Goal: Transaction & Acquisition: Purchase product/service

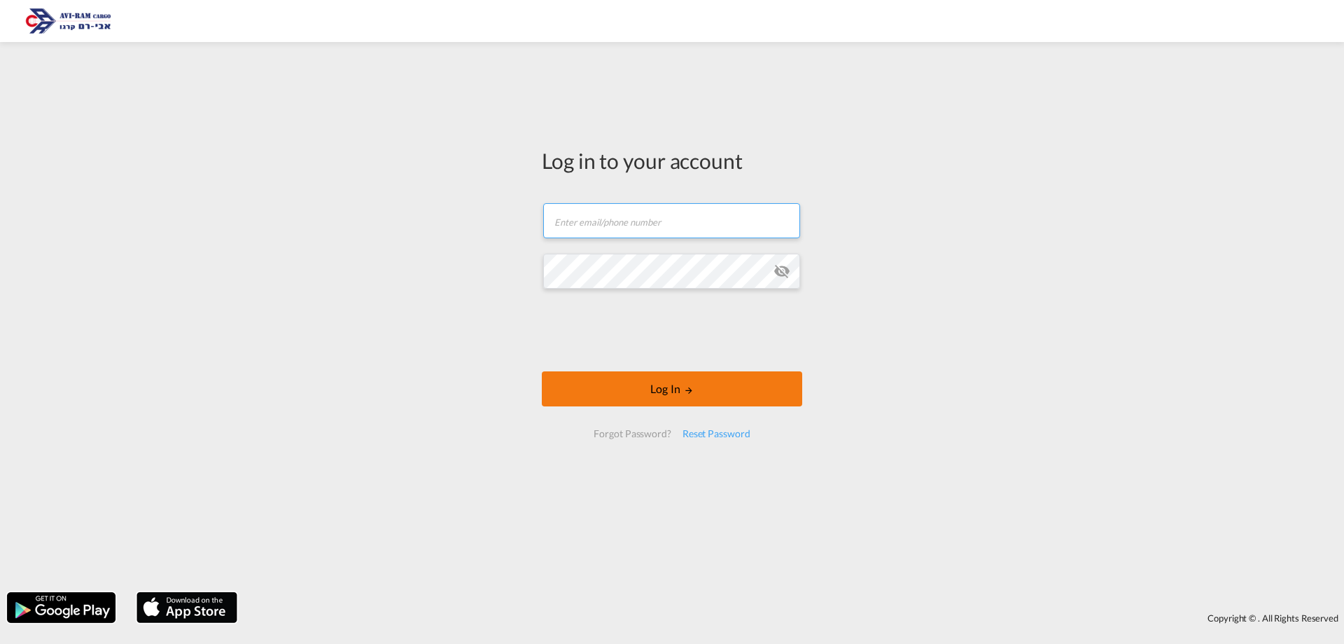
type input "[EMAIL_ADDRESS][DOMAIN_NAME]"
click at [704, 365] on form "[EMAIL_ADDRESS][DOMAIN_NAME] Email field is required Password field is required…" at bounding box center [672, 320] width 260 height 263
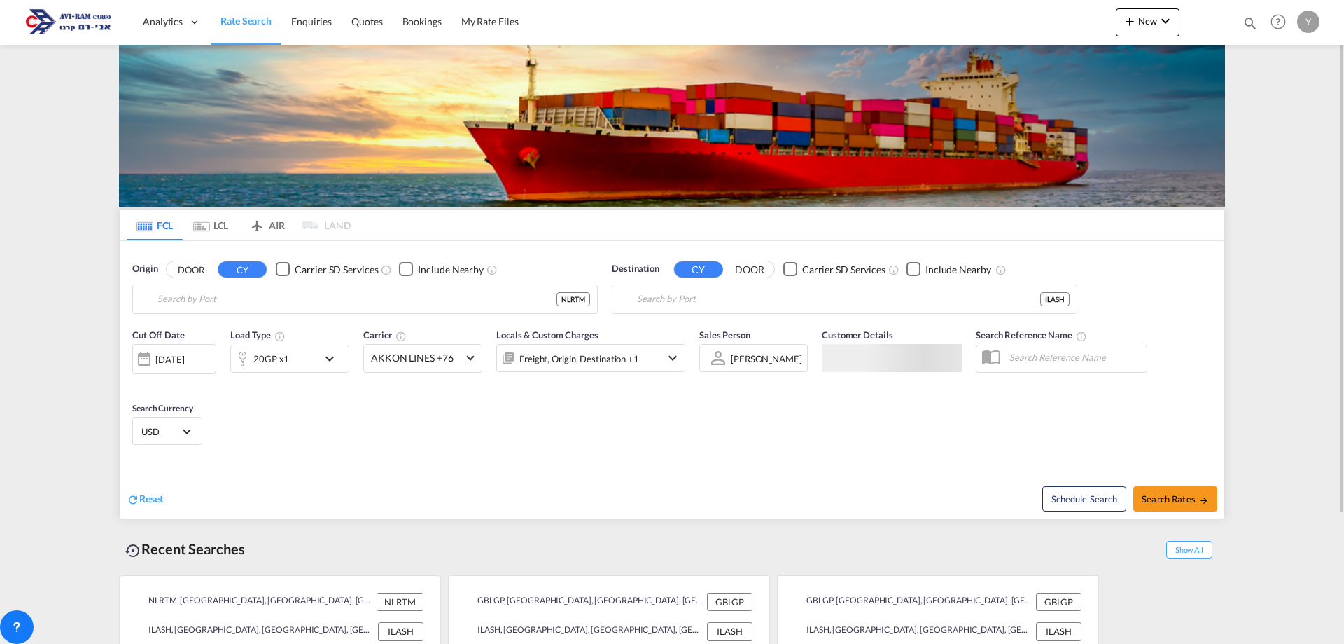
type input "[GEOGRAPHIC_DATA], NLRTM"
type input "Ashdod, ILASH"
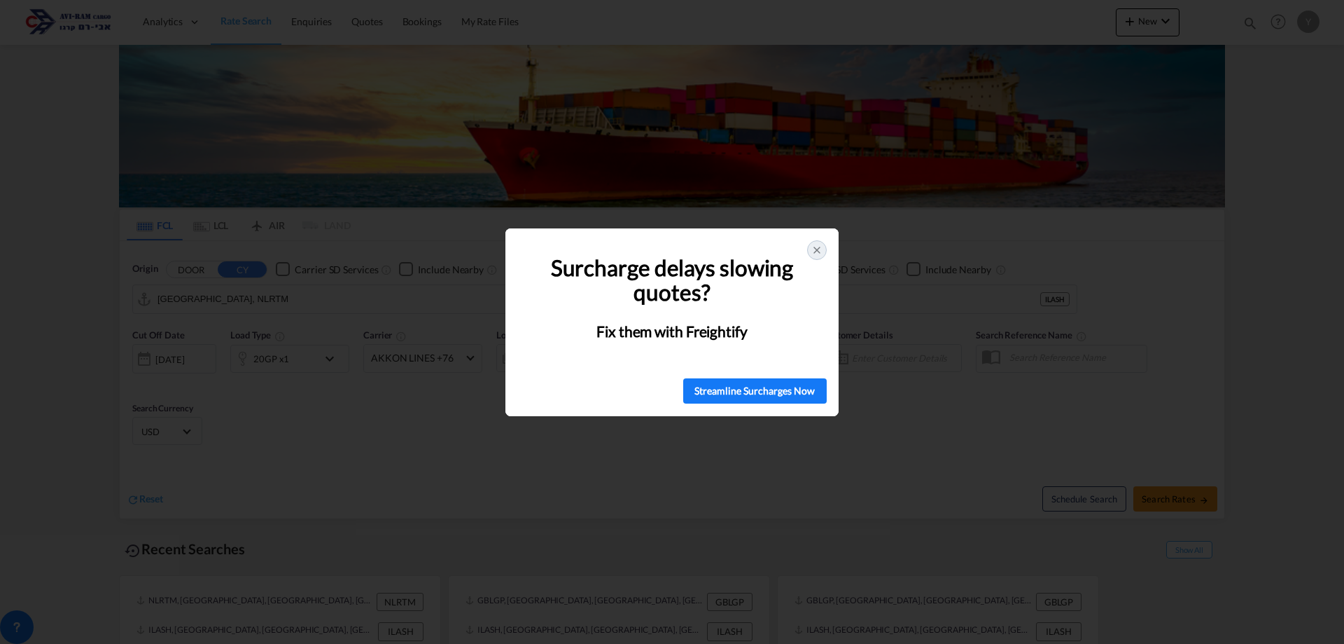
click at [817, 244] on div at bounding box center [817, 250] width 20 height 20
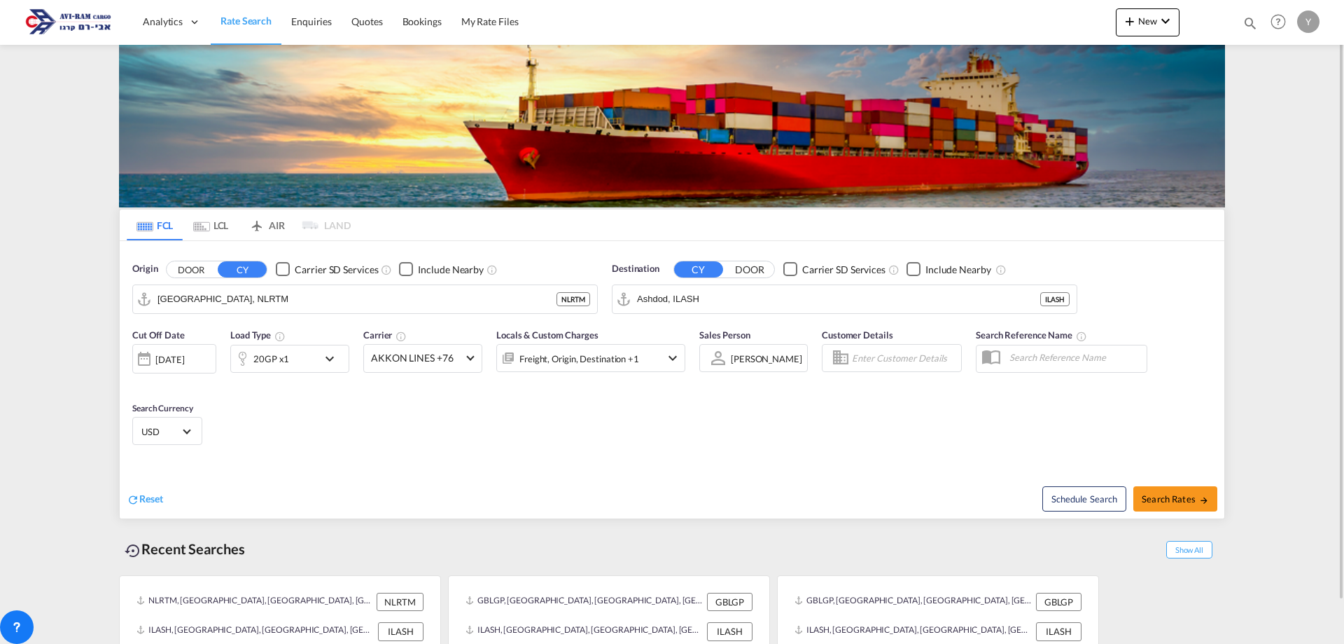
click at [249, 358] on div at bounding box center [242, 359] width 22 height 28
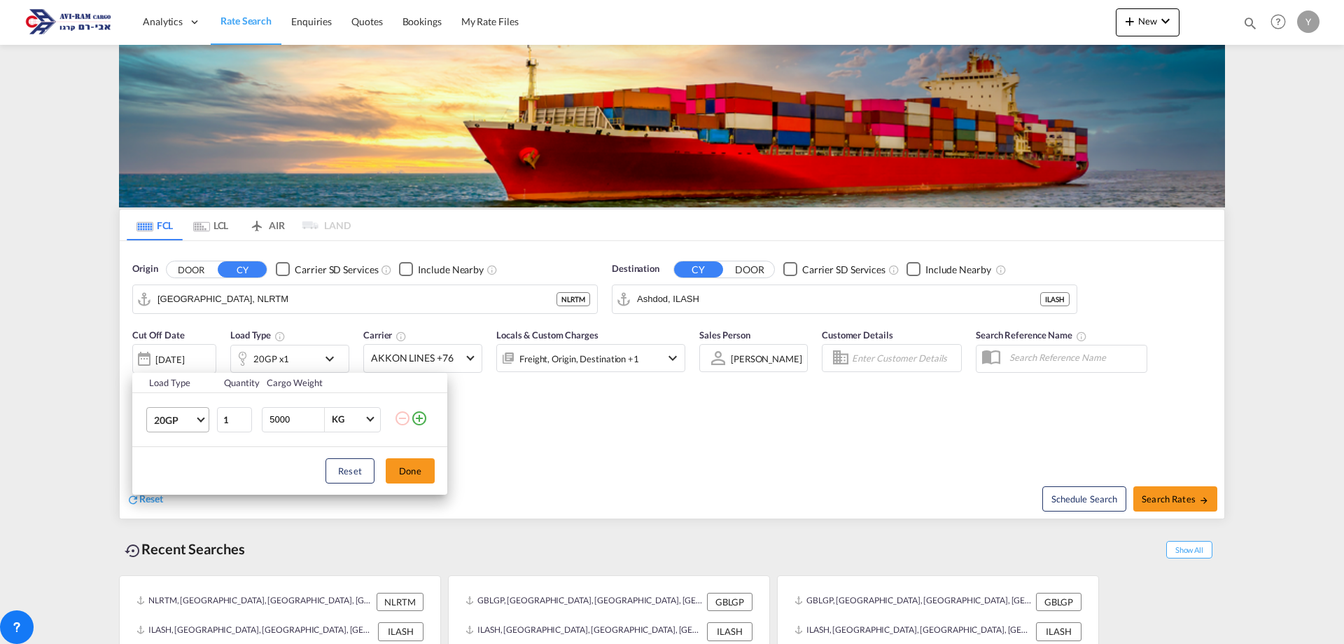
click at [193, 413] on span "20GP" at bounding box center [174, 420] width 41 height 14
click at [160, 510] on div "20OT" at bounding box center [166, 515] width 24 height 14
click at [419, 468] on button "Done" at bounding box center [410, 470] width 49 height 25
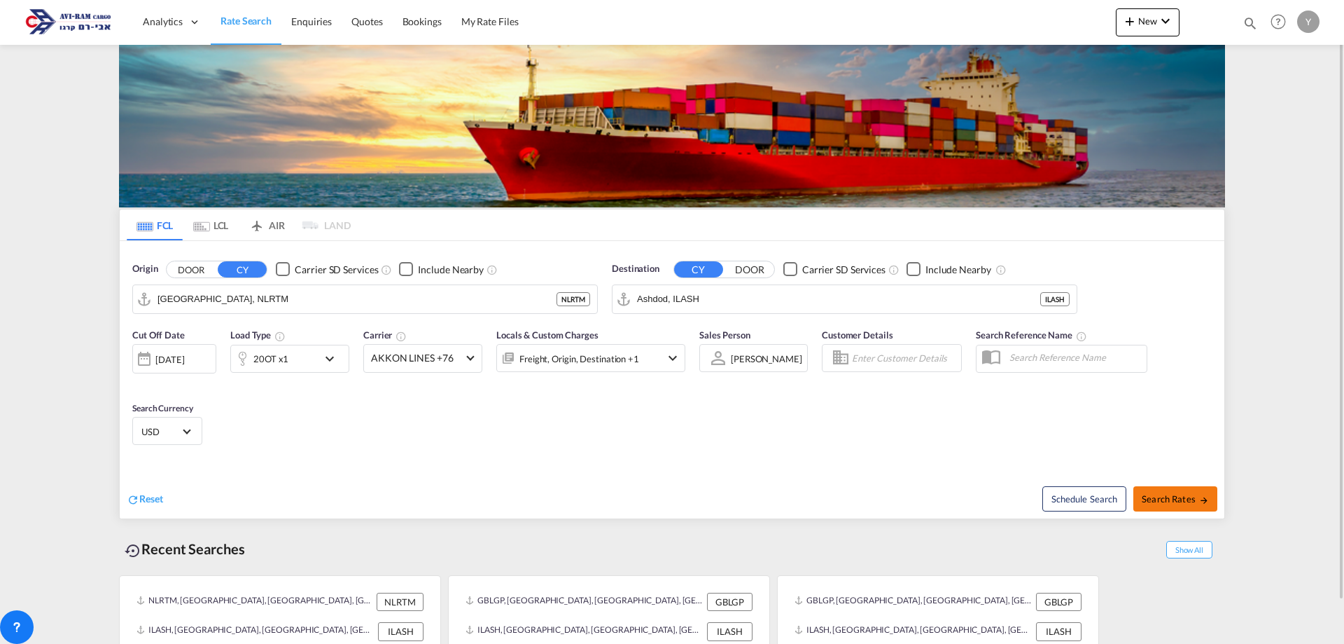
click at [1186, 503] on span "Search Rates" at bounding box center [1175, 498] width 67 height 11
type input "NLRTM to ILASH / 13 Aug 2025"
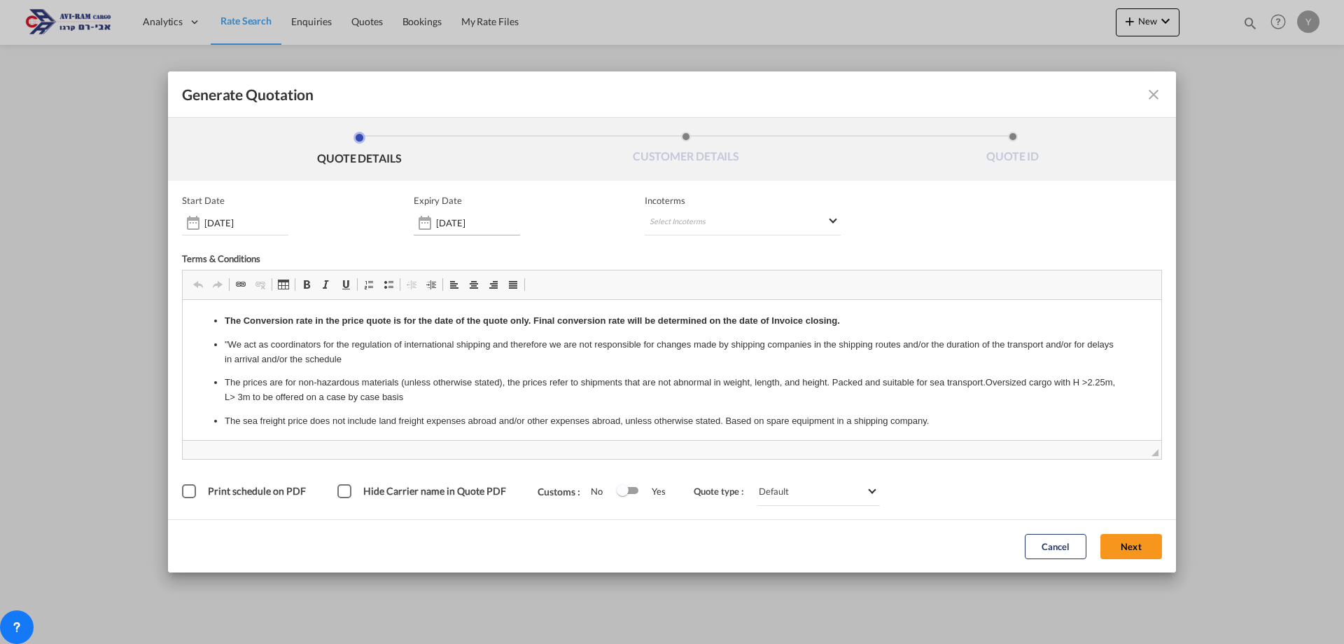
click at [475, 227] on input "30 Sep 2025" at bounding box center [478, 222] width 84 height 11
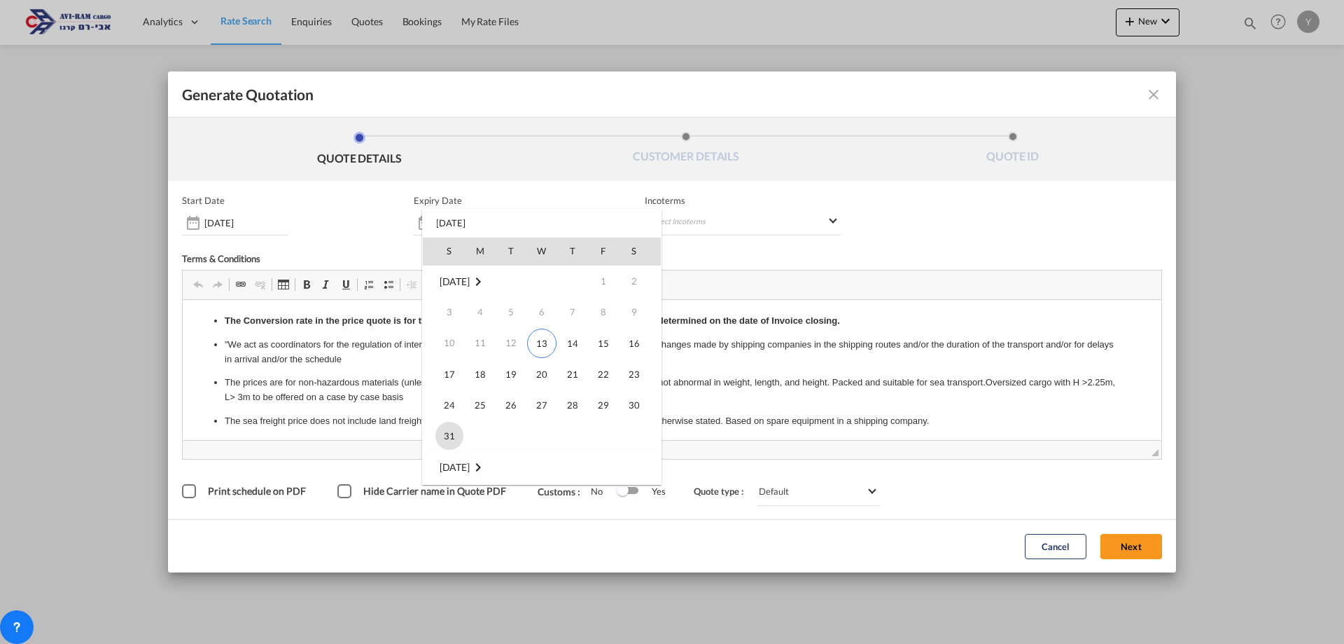
click at [443, 437] on span "31" at bounding box center [450, 436] width 28 height 28
type input "31 Aug 2025"
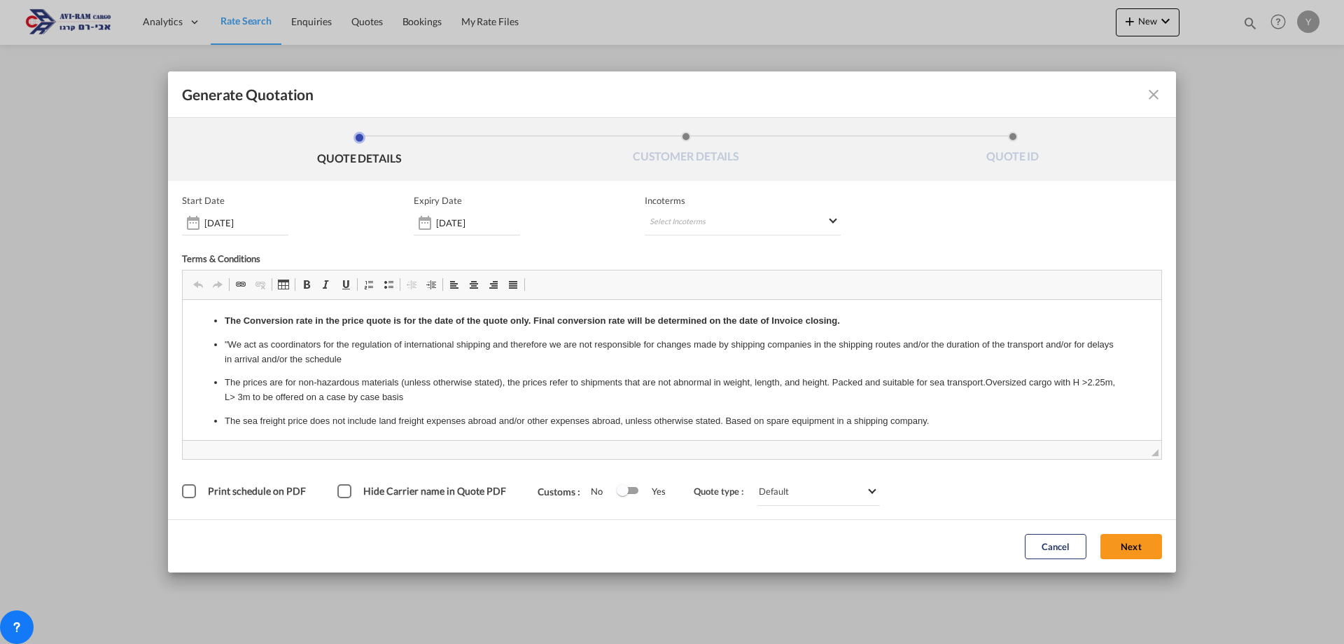
click at [338, 496] on div "Hide Carrier name in Quote PDF" at bounding box center [345, 491] width 14 height 14
click at [763, 228] on md-select "Select Incoterms DPU - import Delivery at Place Unloaded DAP - export Delivered…" at bounding box center [743, 222] width 196 height 25
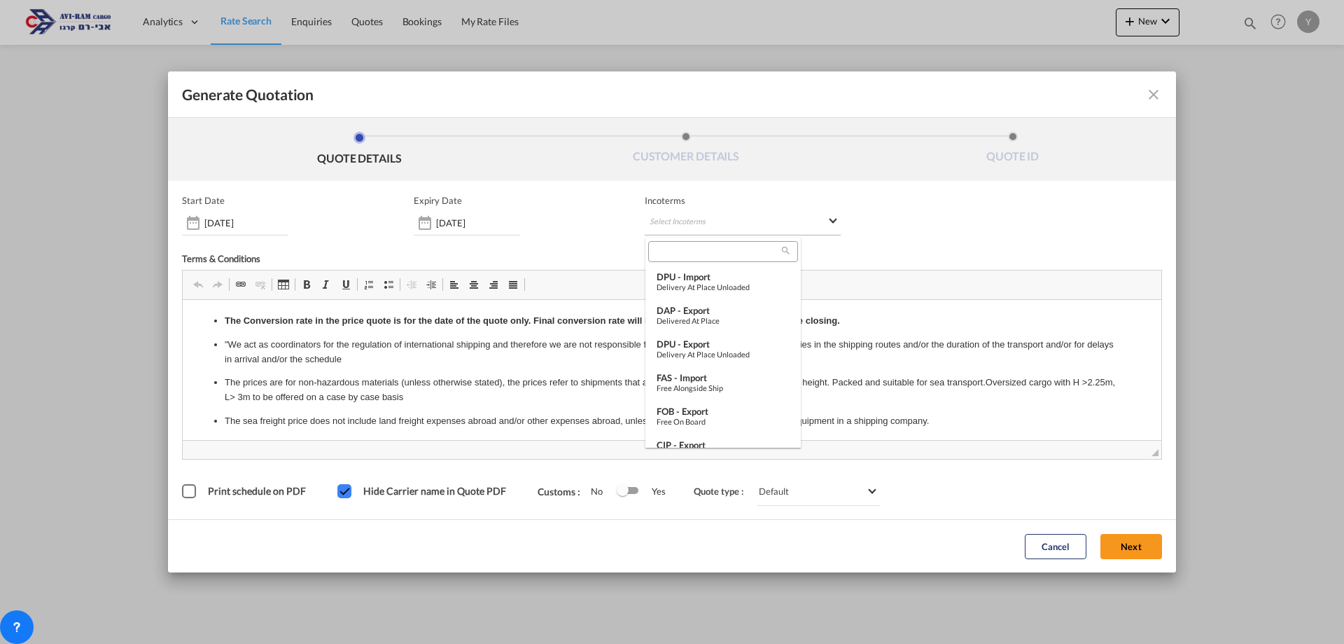
click at [763, 228] on md-backdrop at bounding box center [672, 322] width 1344 height 644
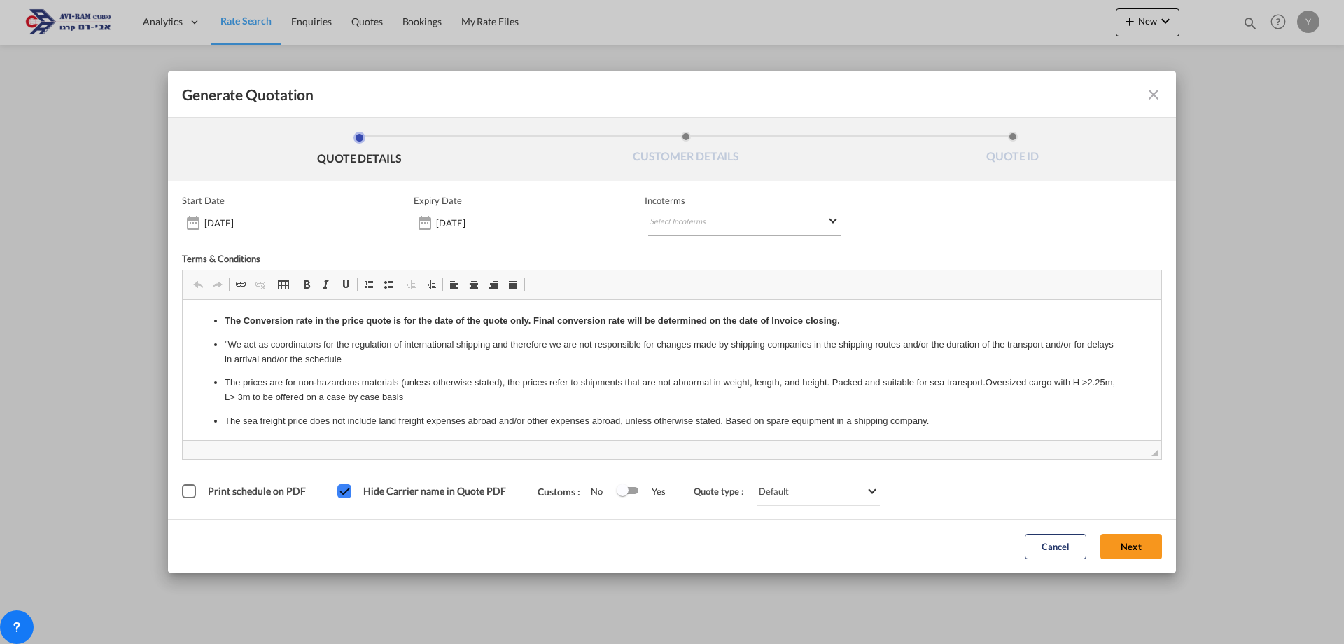
click at [823, 219] on md-select "Select Incoterms" at bounding box center [743, 222] width 196 height 25
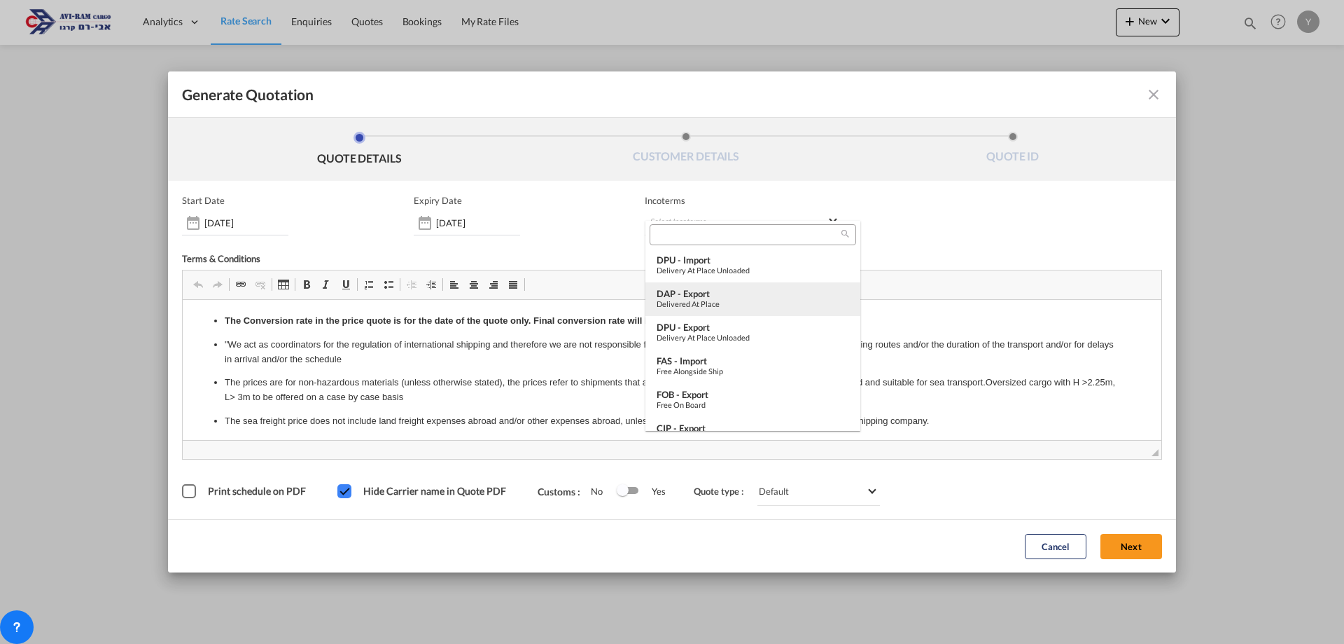
type md-option "[object Object]"
click at [685, 231] on input "search" at bounding box center [747, 234] width 187 height 13
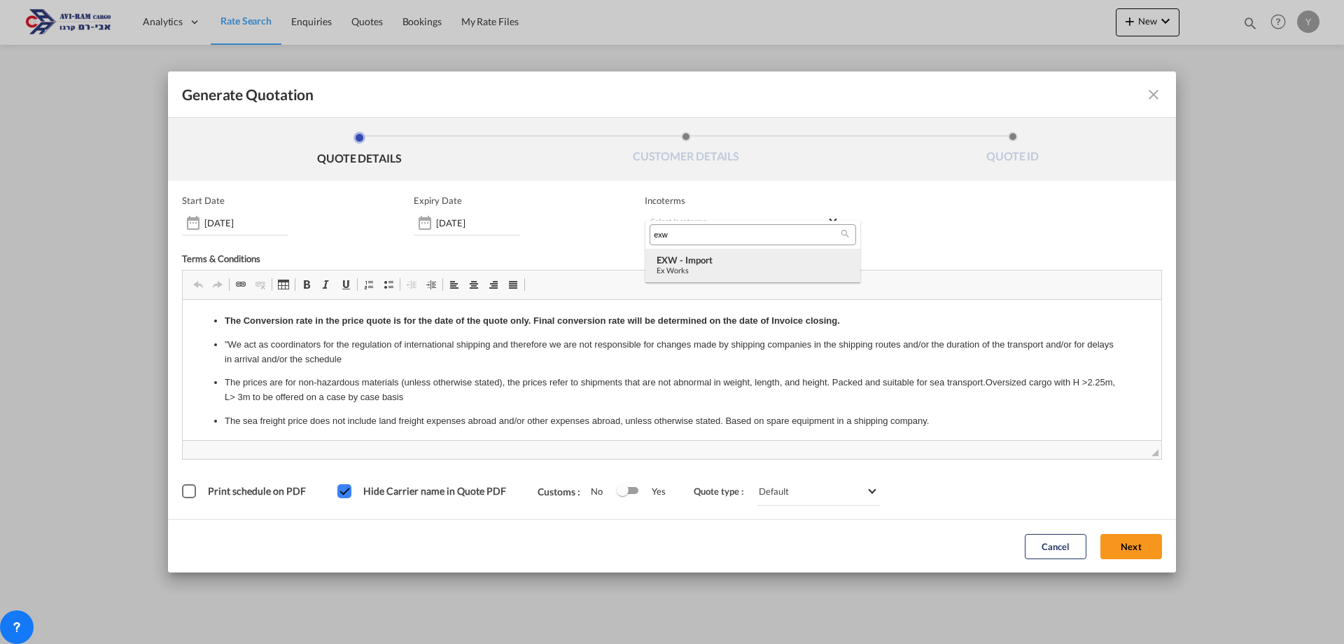
type input "exw"
drag, startPoint x: 721, startPoint y: 274, endPoint x: 538, endPoint y: 55, distance: 285.4
click at [721, 274] on div "Ex Works" at bounding box center [753, 269] width 193 height 9
click at [1115, 541] on button "Next" at bounding box center [1132, 546] width 62 height 25
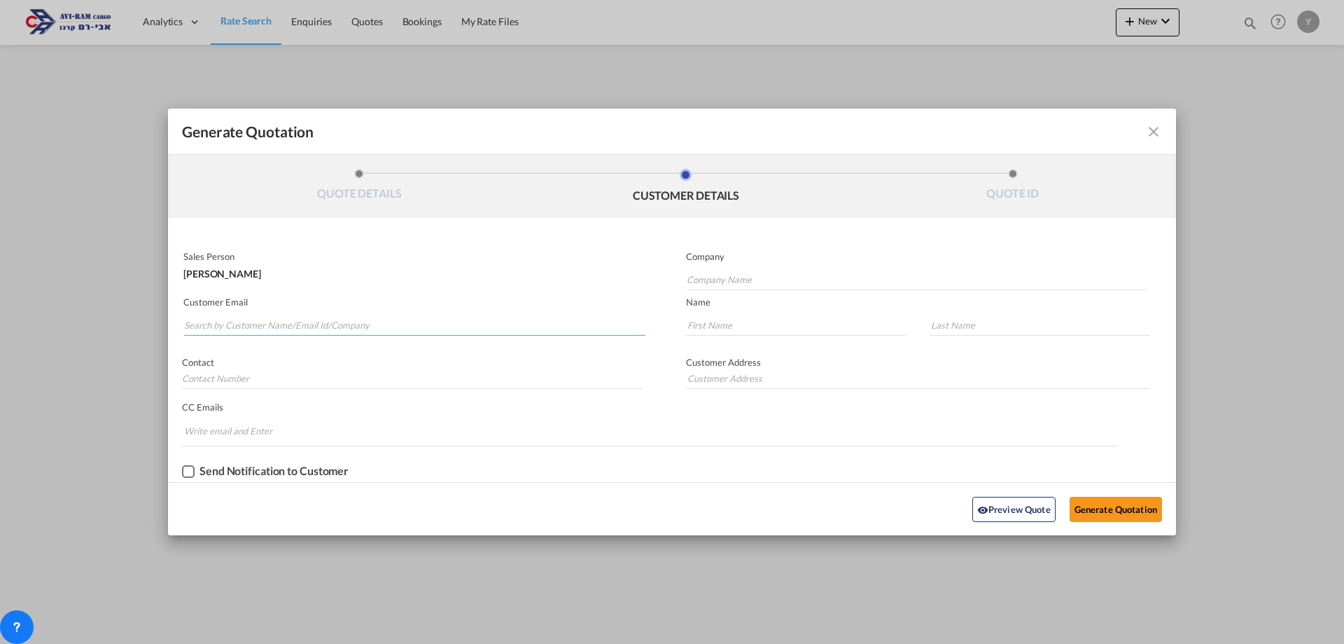
click at [246, 323] on input "Search by Customer Name/Email Id/Company" at bounding box center [414, 324] width 461 height 21
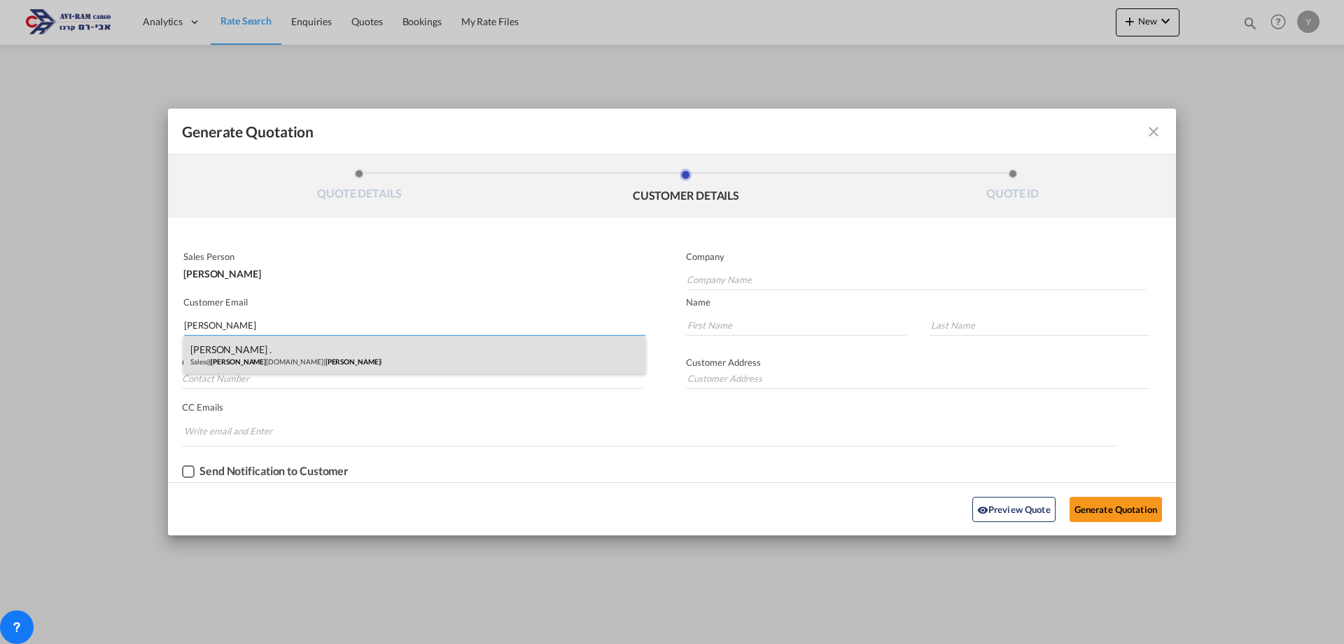
type input "zick"
click at [314, 351] on div "SHARON . Sales@ zick i.co.il | Zick i" at bounding box center [414, 354] width 462 height 38
type input "Zicki"
type input "Sales@zicki.co.il"
type input "SHARON"
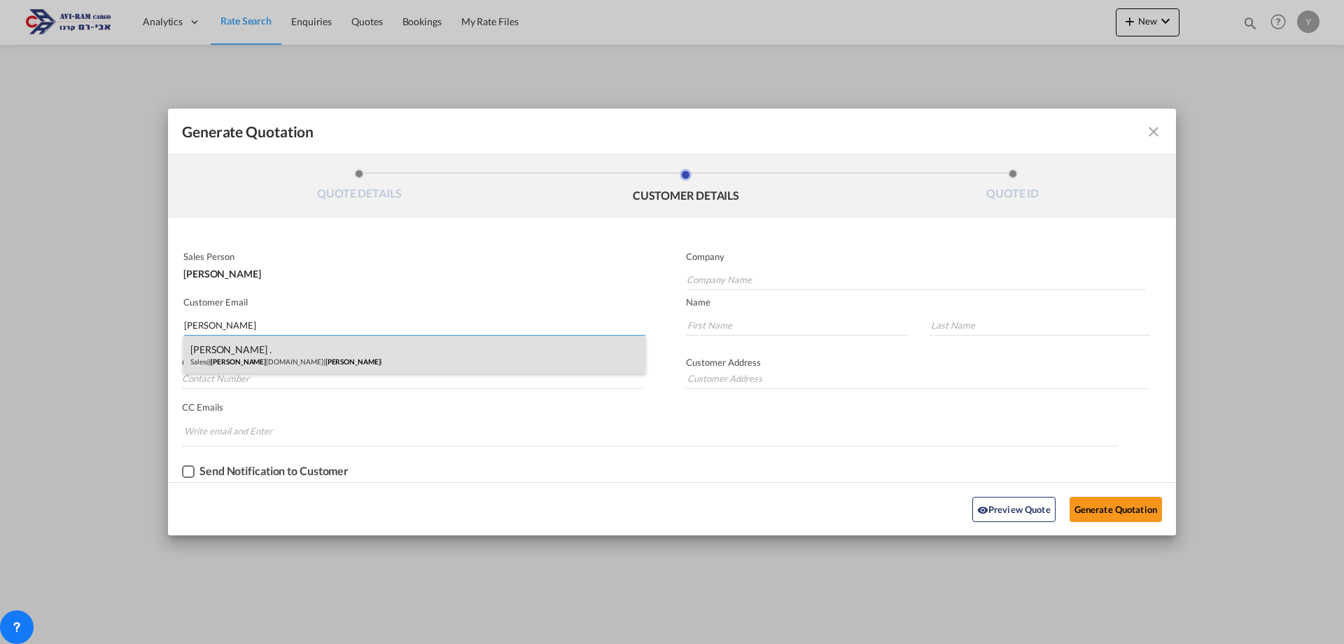
type input "."
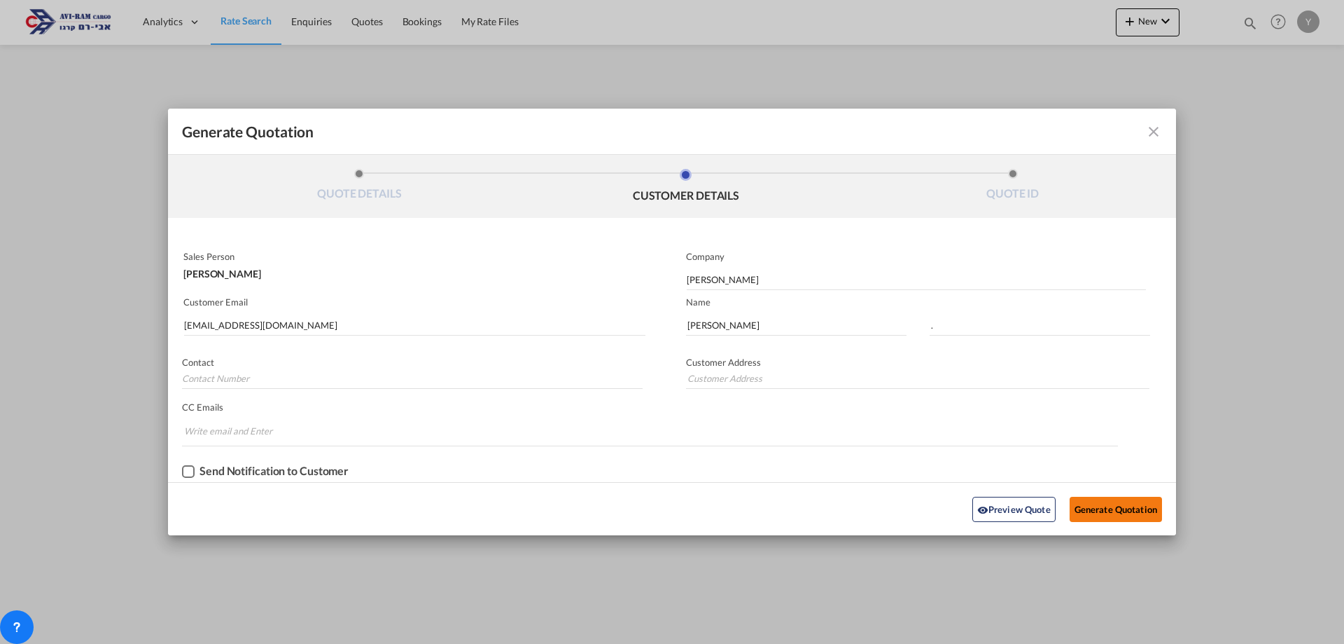
click at [1094, 506] on button "Generate Quotation" at bounding box center [1116, 508] width 92 height 25
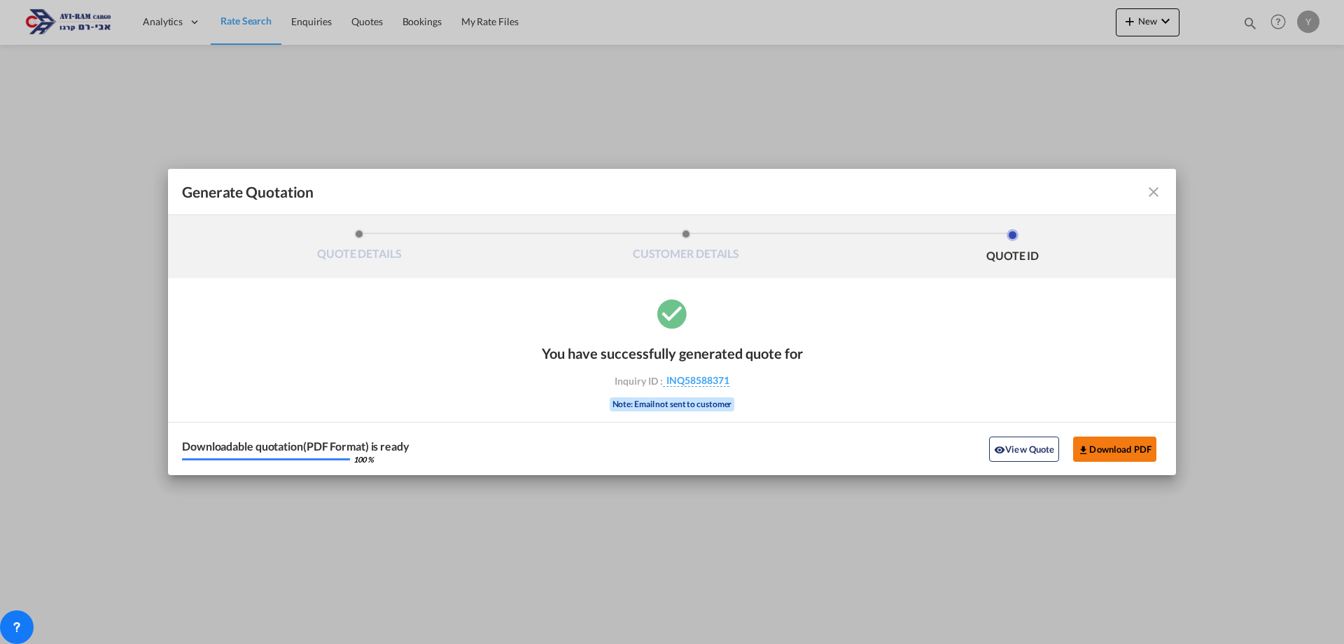
click at [1133, 450] on button "Download PDF" at bounding box center [1114, 448] width 83 height 25
click at [1160, 192] on md-icon "icon-close fg-AAA8AD cursor m-0" at bounding box center [1154, 191] width 17 height 17
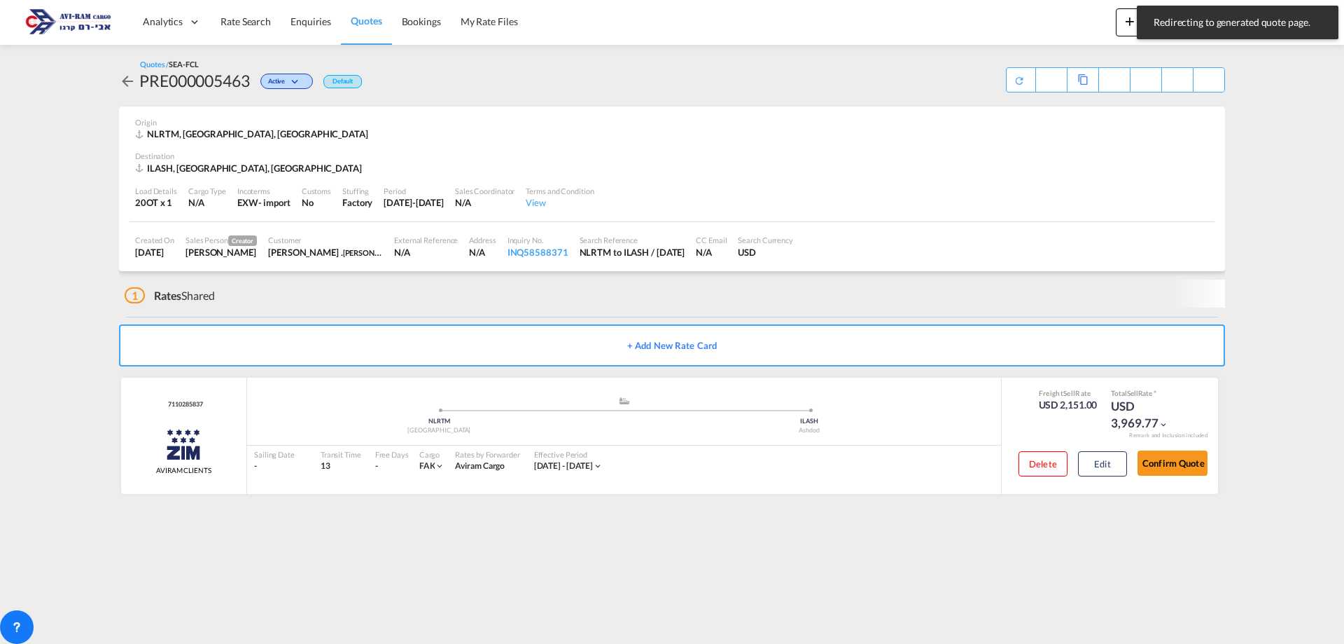
click at [347, 21] on link "Quotes" at bounding box center [366, 22] width 50 height 46
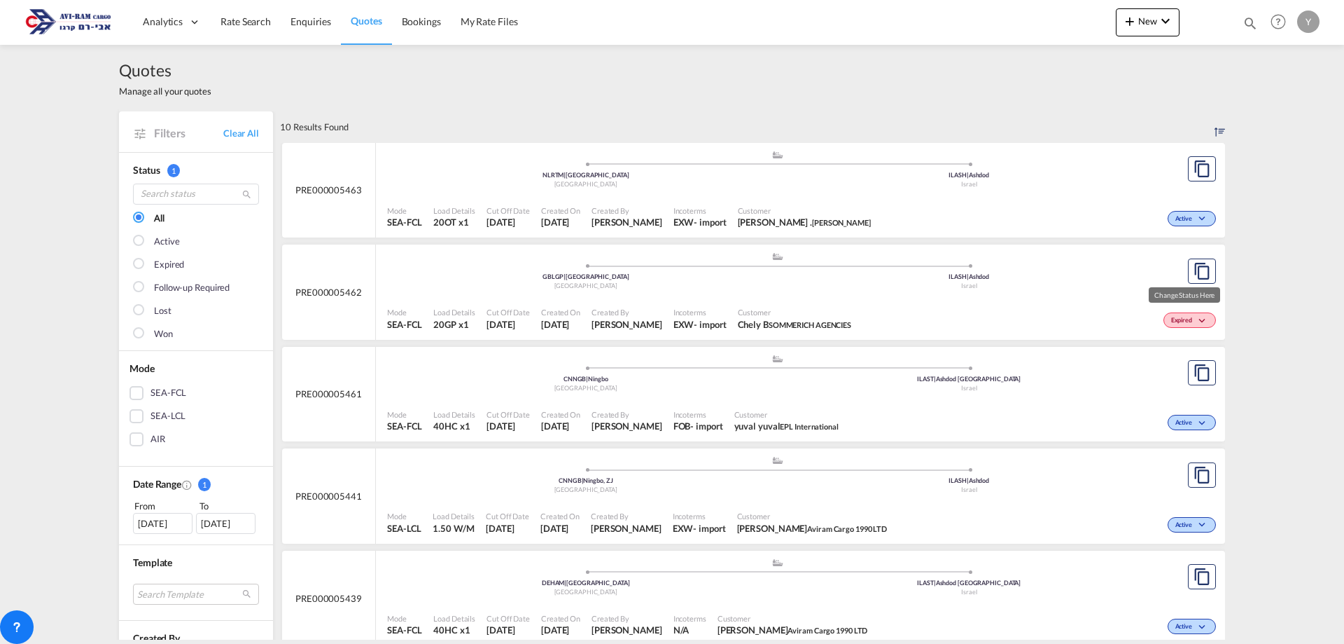
click at [1196, 317] on md-icon "icon-chevron-down" at bounding box center [1204, 321] width 17 height 8
click at [1192, 274] on div "Lost" at bounding box center [672, 322] width 1344 height 644
click at [298, 293] on span "PRE000005462" at bounding box center [328, 292] width 67 height 13
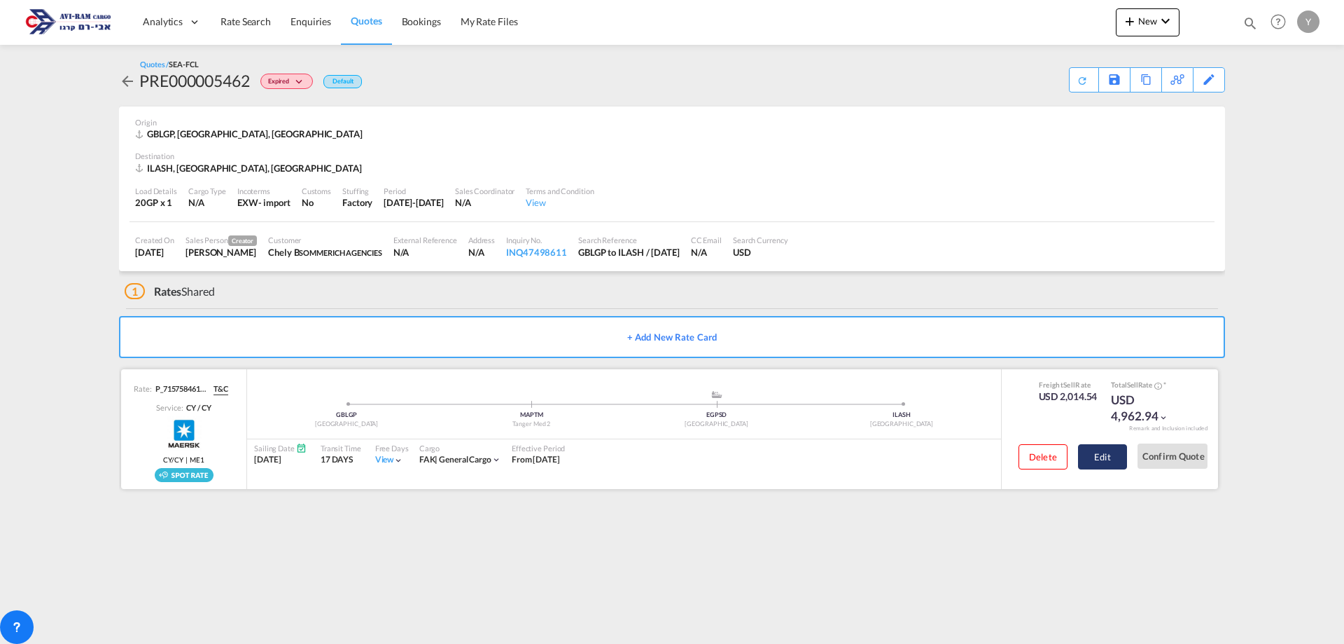
click at [1092, 454] on button "Edit" at bounding box center [1102, 456] width 49 height 25
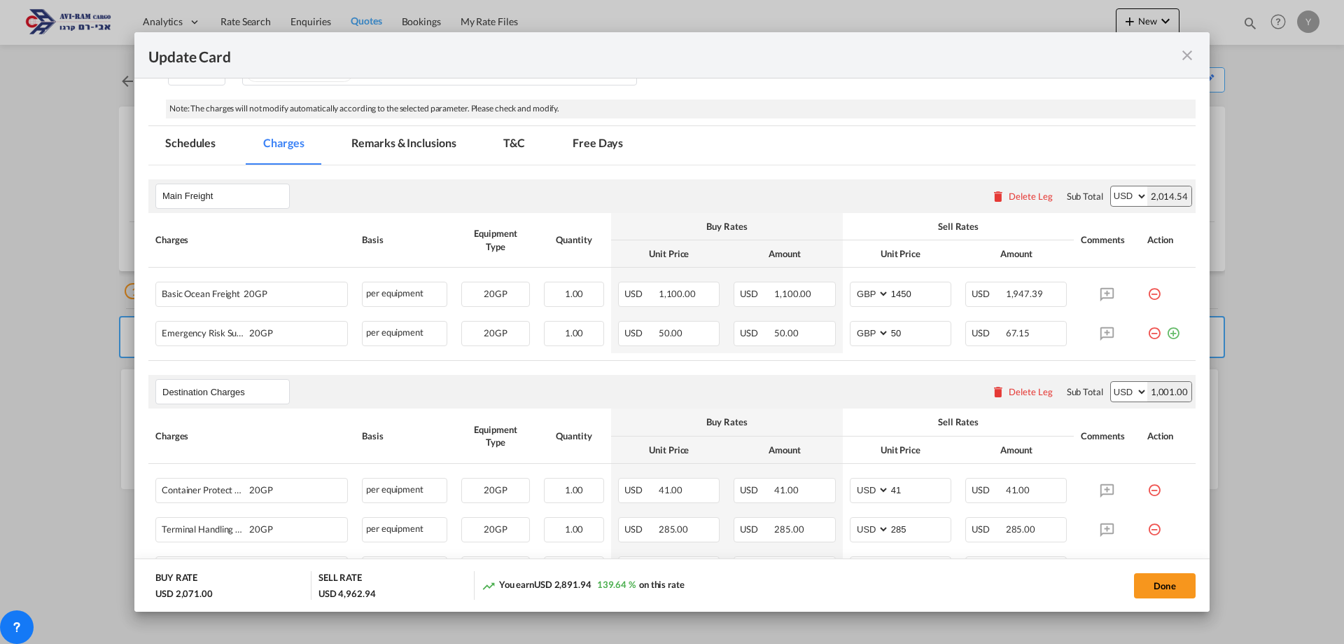
scroll to position [350, 0]
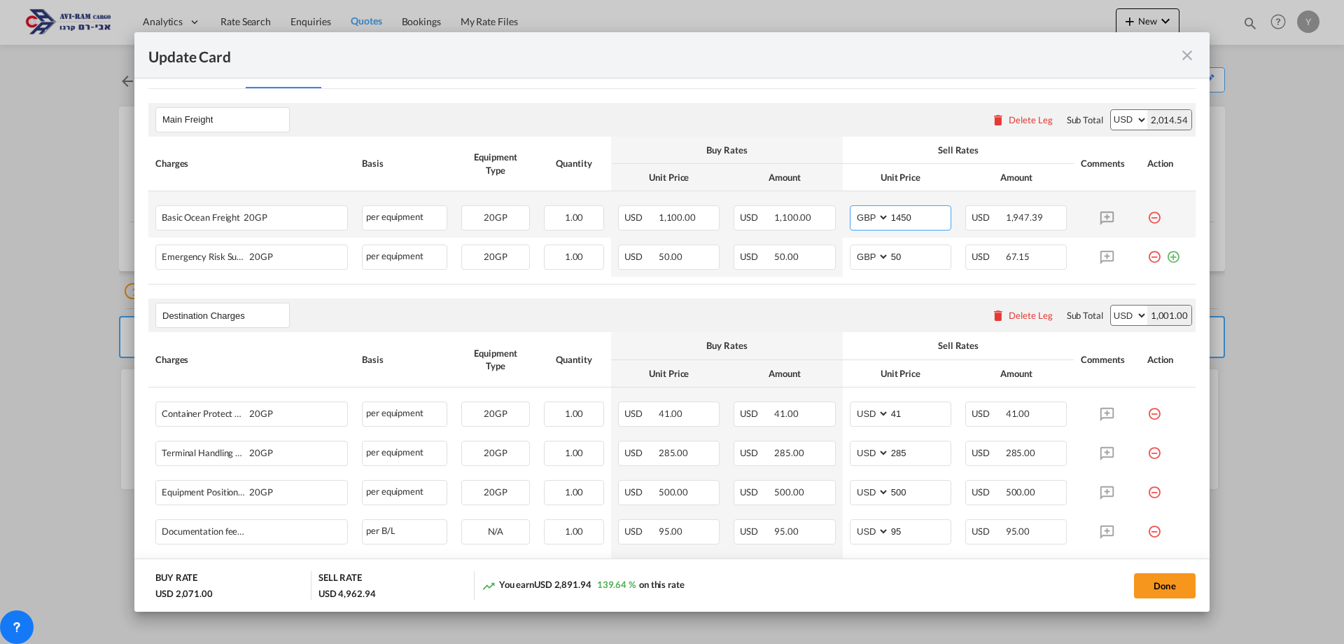
click at [879, 216] on select "AED AFN ALL AMD ANG AOA ARS AUD AWG AZN BAM BBD BDT BGN BHD BIF BMD BND BOB BRL…" at bounding box center [871, 217] width 36 height 19
select select "string:USD"
click at [853, 208] on select "AED AFN ALL AMD ANG AOA ARS AUD AWG AZN BAM BBD BDT BGN BHD BIF BMD BND BOB BRL…" at bounding box center [871, 217] width 36 height 19
click at [873, 256] on select "AED AFN ALL AMD ANG AOA ARS AUD AWG AZN BAM BBD BDT BGN BHD BIF BMD BND BOB BRL…" at bounding box center [871, 256] width 36 height 19
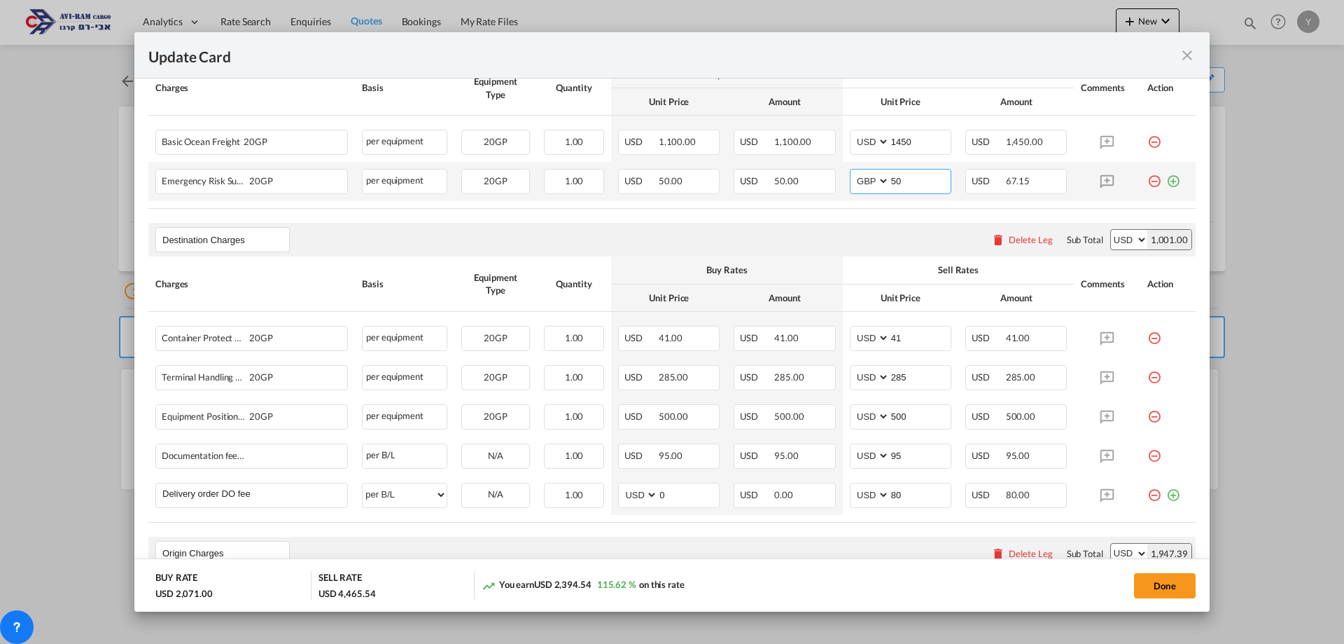
scroll to position [420, 0]
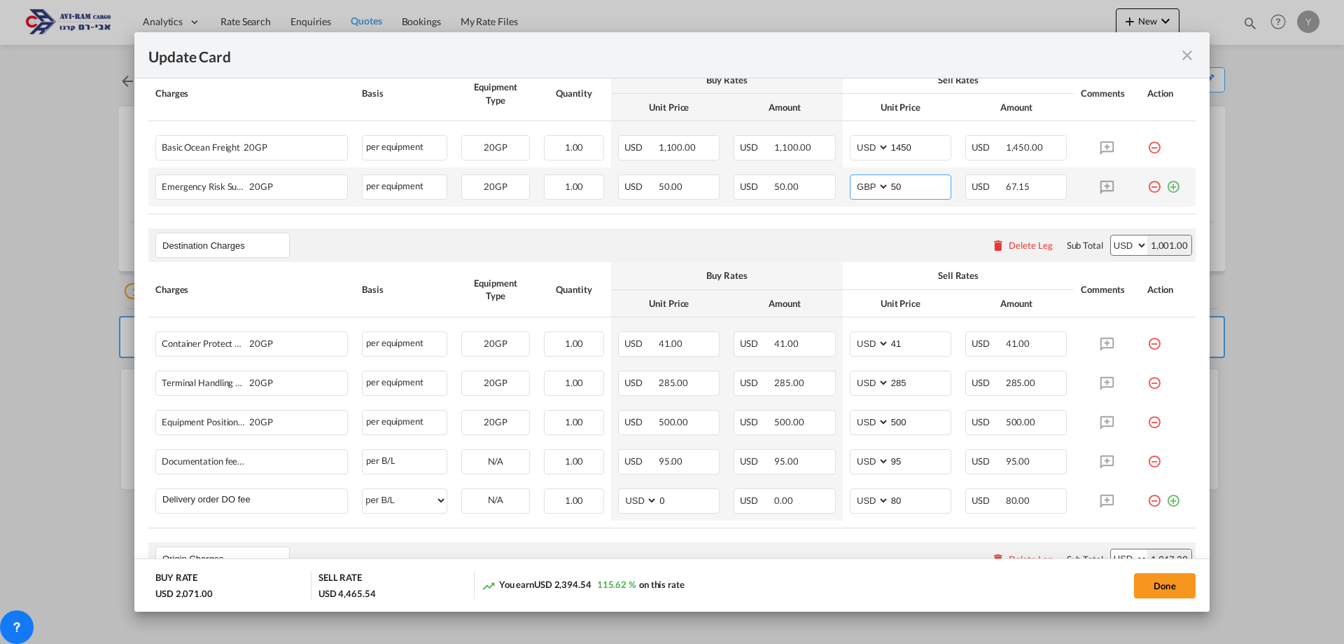
click at [876, 186] on select "AED AFN ALL AMD ANG AOA ARS AUD AWG AZN BAM BBD BDT BGN BHD BIF BMD BND BOB BRL…" at bounding box center [871, 186] width 36 height 19
select select "string:USD"
click at [853, 177] on select "AED AFN ALL AMD ANG AOA ARS AUD AWG AZN BAM BBD BDT BGN BHD BIF BMD BND BOB BRL…" at bounding box center [871, 186] width 36 height 19
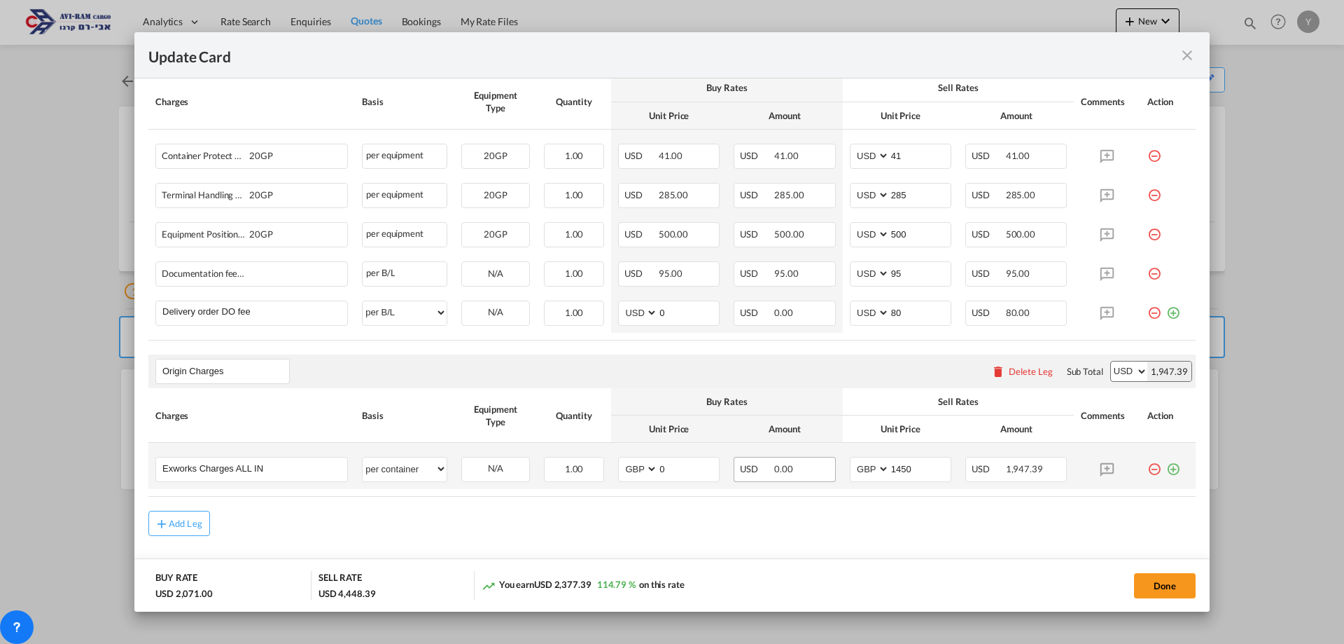
scroll to position [630, 0]
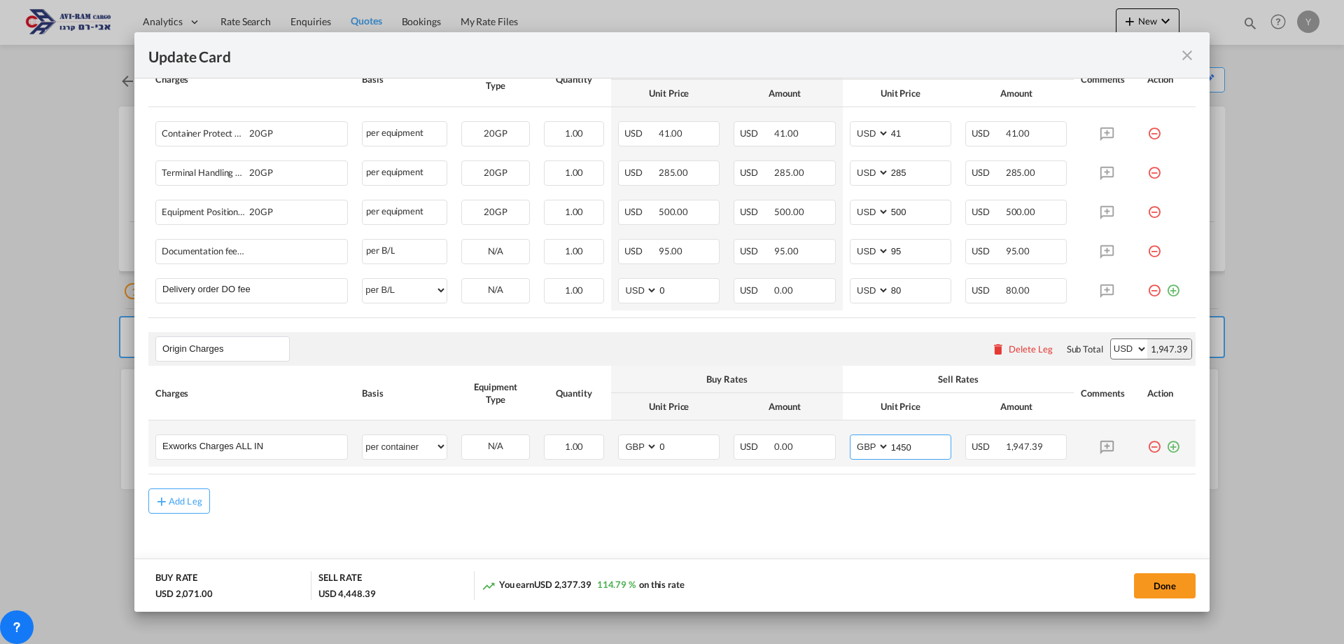
click at [900, 448] on input "1450" at bounding box center [920, 445] width 61 height 21
drag, startPoint x: 908, startPoint y: 445, endPoint x: 868, endPoint y: 449, distance: 40.8
click at [868, 449] on md-input-container "AED AFN ALL AMD ANG AOA ARS AUD AWG AZN BAM BBD BDT BGN BHD BIF BMD BND BOB BRL…" at bounding box center [901, 446] width 102 height 25
type input "1550"
click at [857, 485] on rate-modification "Main Freight Please enter leg name Leg Name Already Exists Delete Leg Sub Total…" at bounding box center [672, 161] width 1048 height 705
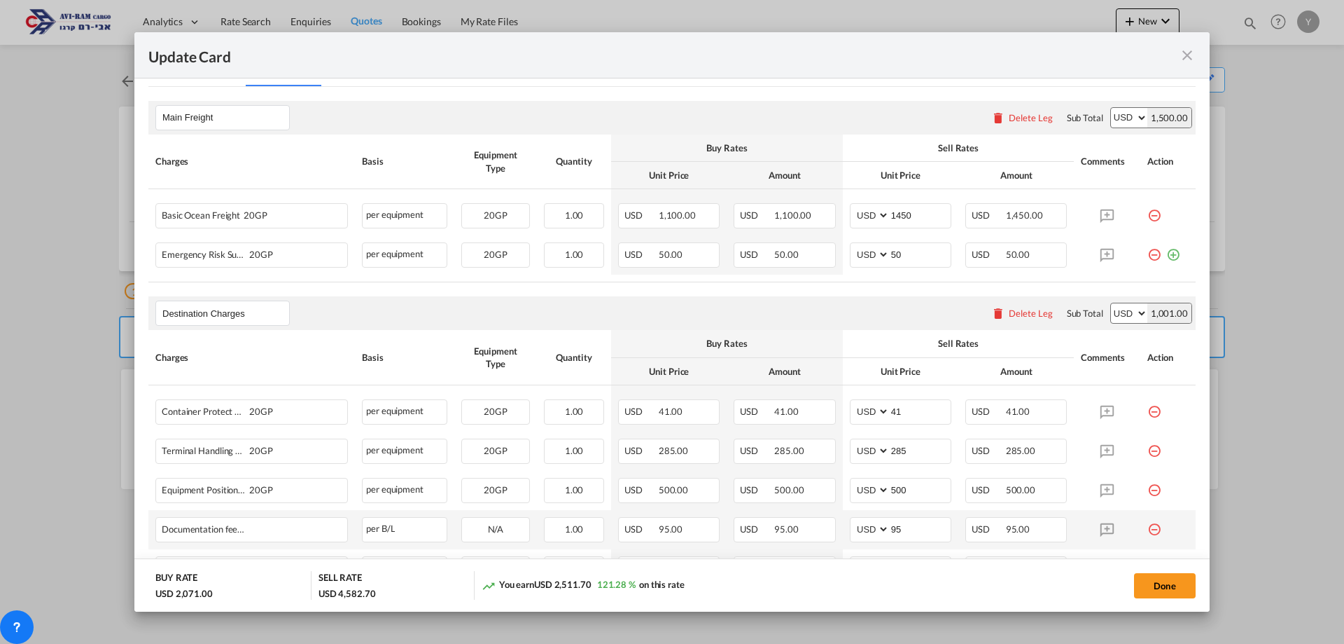
scroll to position [350, 0]
drag, startPoint x: 916, startPoint y: 218, endPoint x: 889, endPoint y: 219, distance: 26.6
click at [890, 219] on input "1450" at bounding box center [920, 216] width 61 height 21
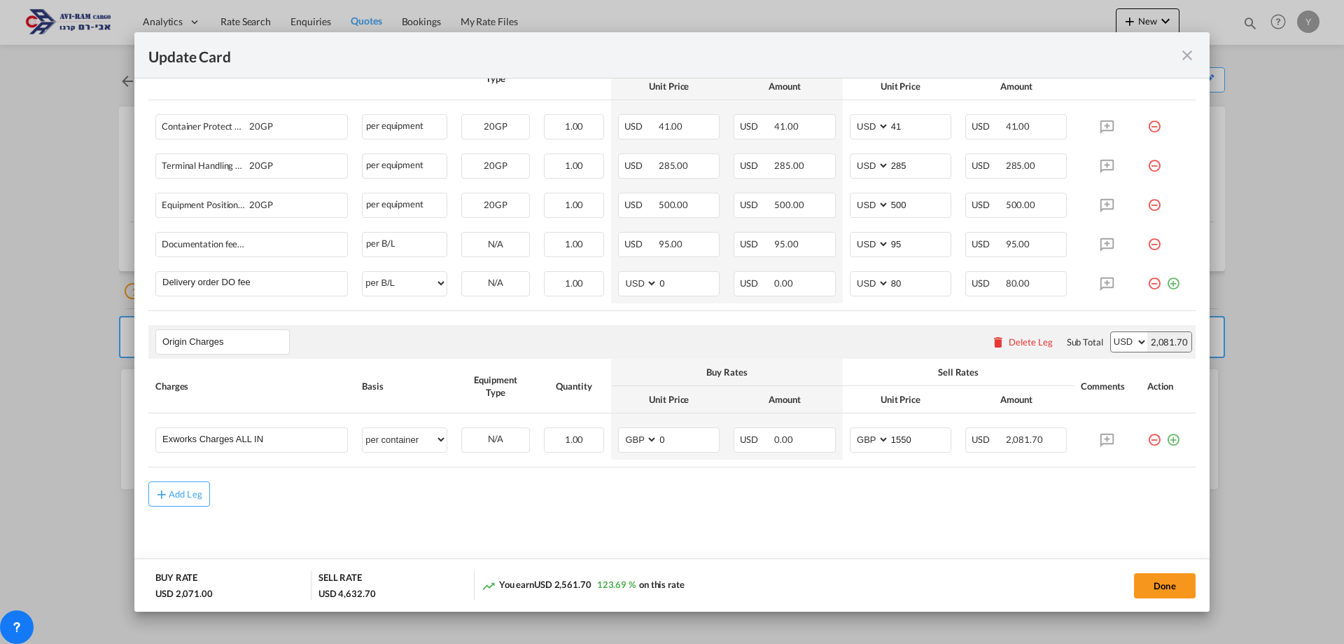
scroll to position [640, 0]
type input "1500"
drag, startPoint x: 907, startPoint y: 437, endPoint x: 896, endPoint y: 436, distance: 11.2
click at [896, 436] on input "1550" at bounding box center [920, 435] width 61 height 21
type input "1500"
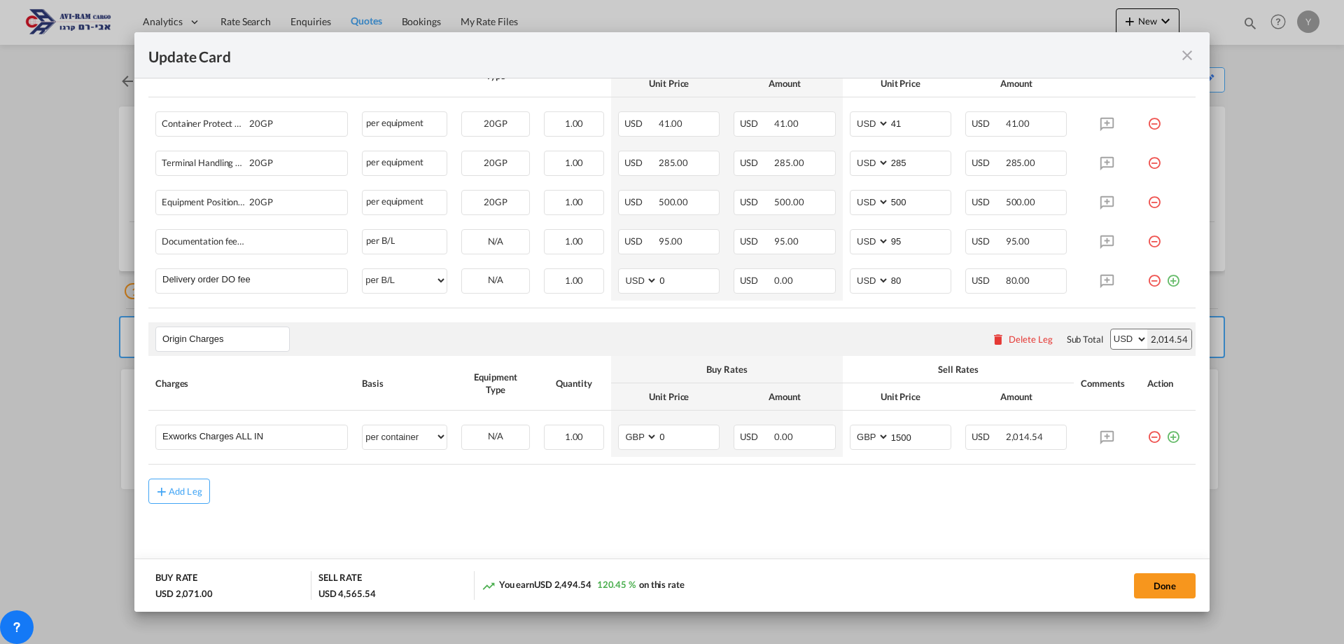
click at [862, 480] on div "Add Leg" at bounding box center [672, 490] width 1048 height 25
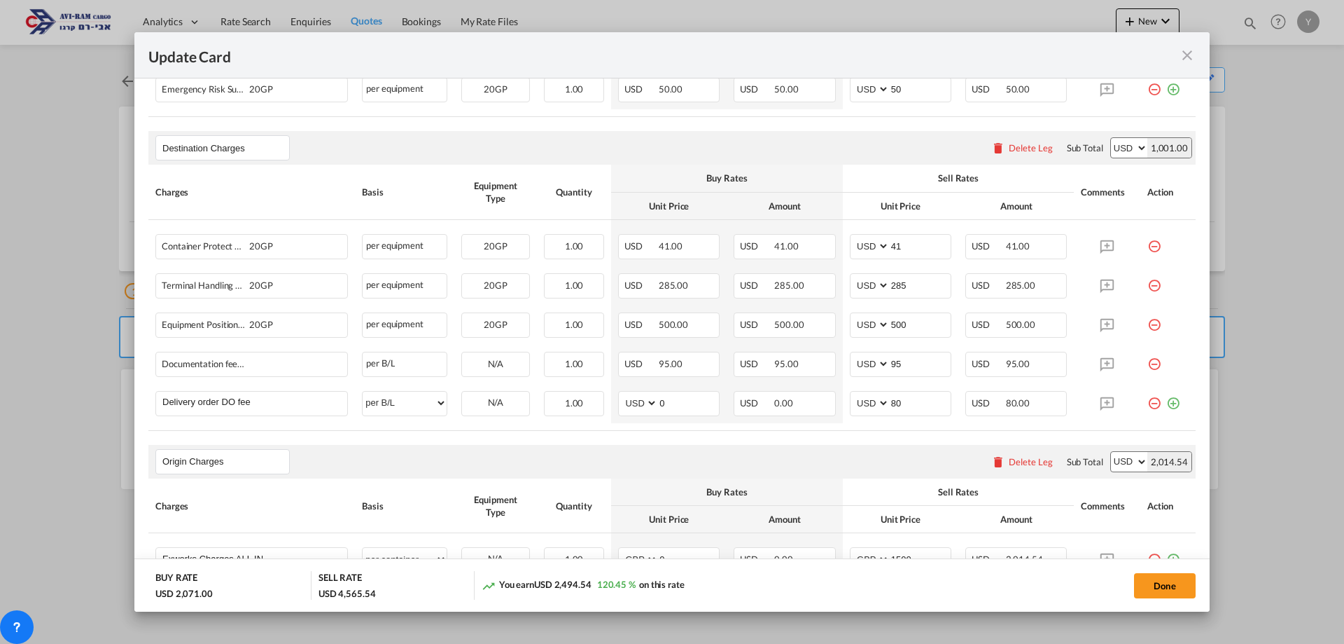
scroll to position [430, 0]
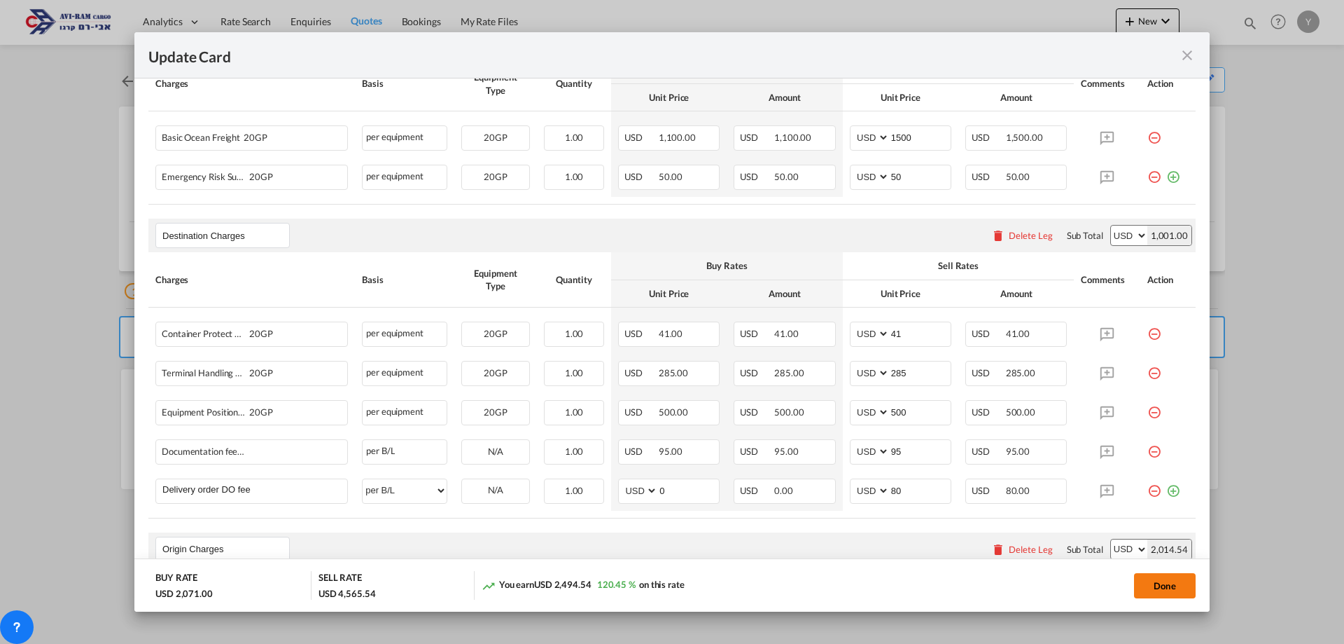
click at [1150, 585] on button "Done" at bounding box center [1165, 585] width 62 height 25
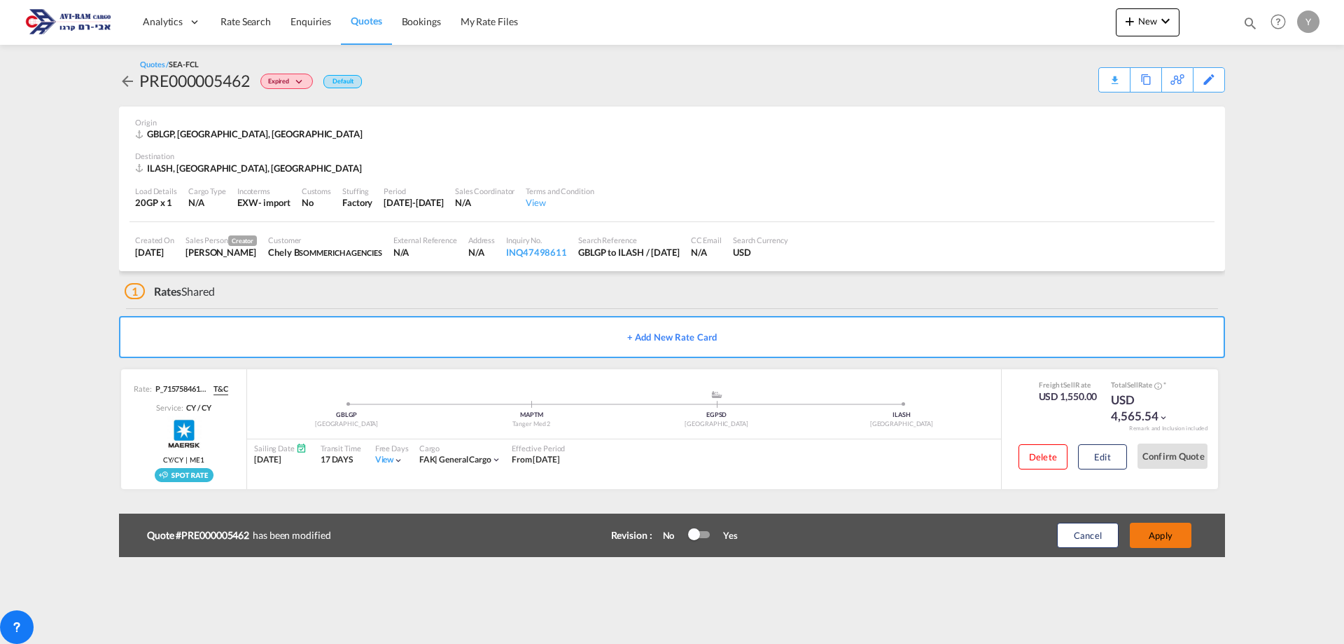
click at [1167, 541] on button "Apply" at bounding box center [1161, 534] width 62 height 25
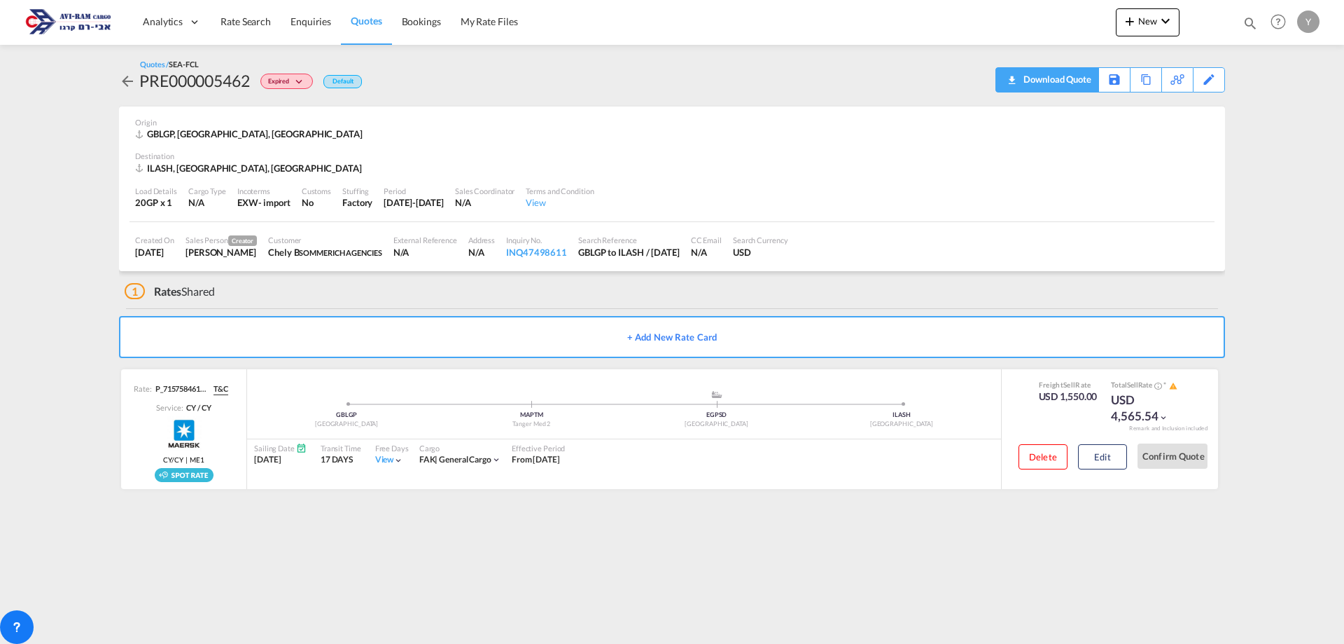
click at [1076, 81] on div "Download Quote" at bounding box center [1055, 79] width 71 height 22
click at [359, 19] on span "Quotes" at bounding box center [366, 21] width 31 height 12
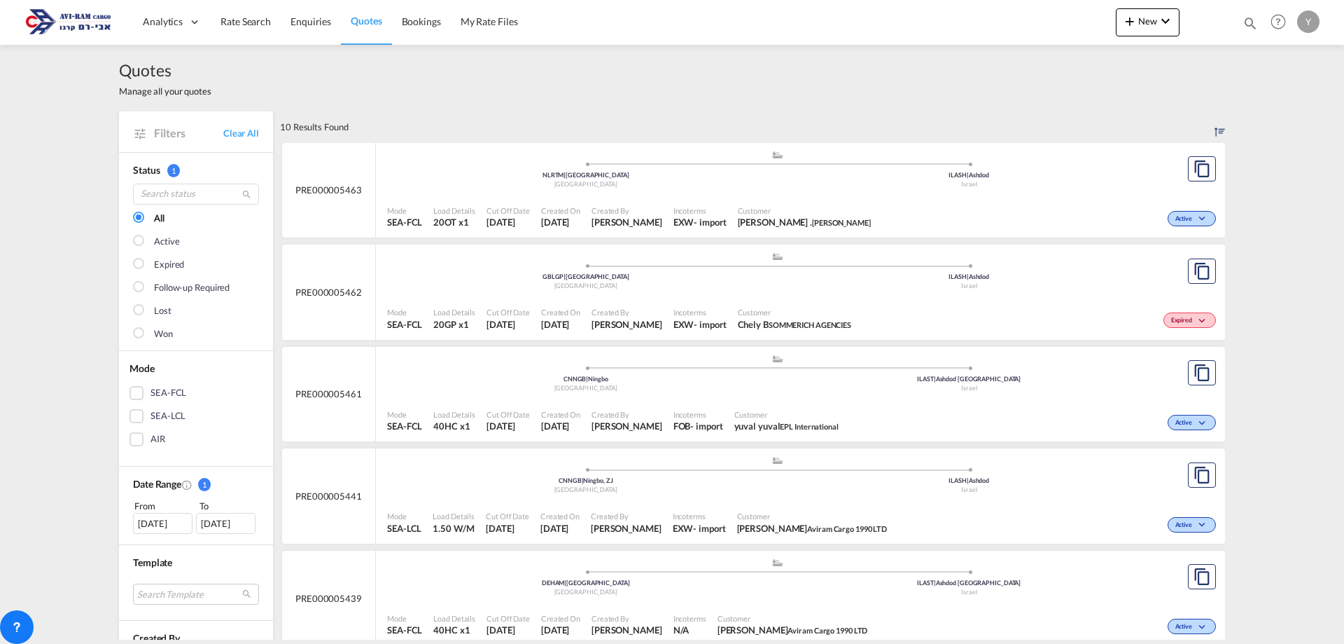
click at [1031, 196] on div "Mode SEA-FCL Load Details 20OT x1 Cut Off Date 13 Aug 2025 Created On 13 Aug 20…" at bounding box center [800, 217] width 849 height 42
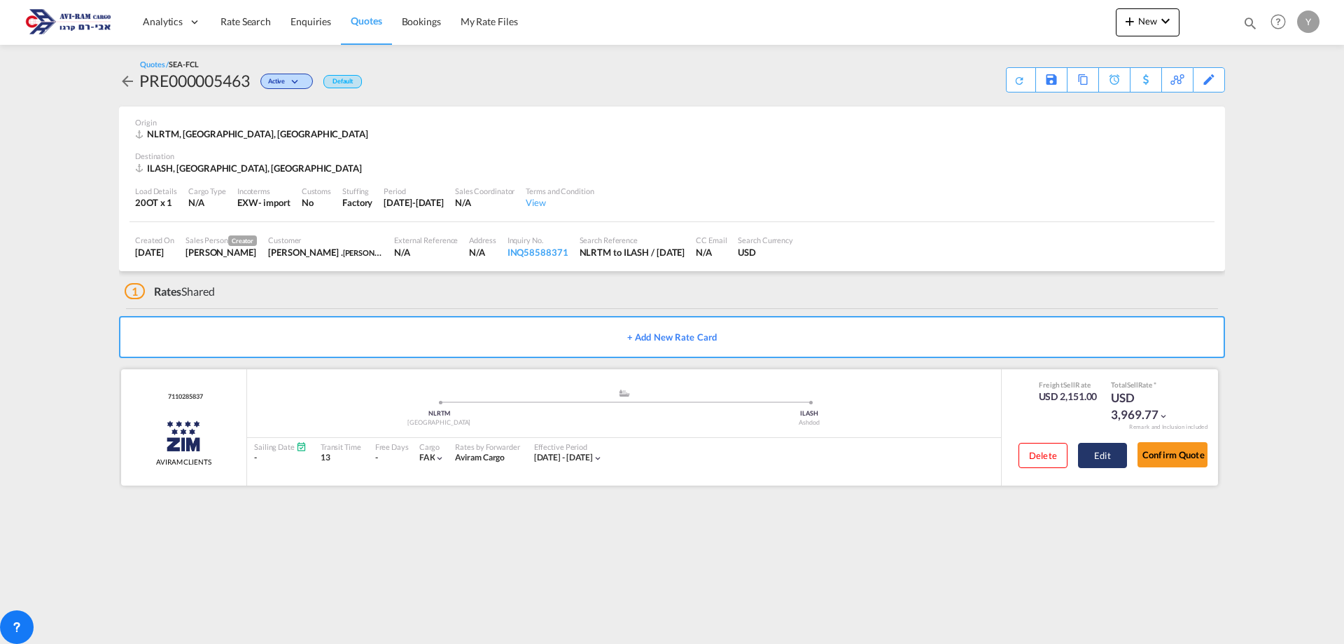
click at [1099, 464] on button "Edit" at bounding box center [1102, 455] width 49 height 25
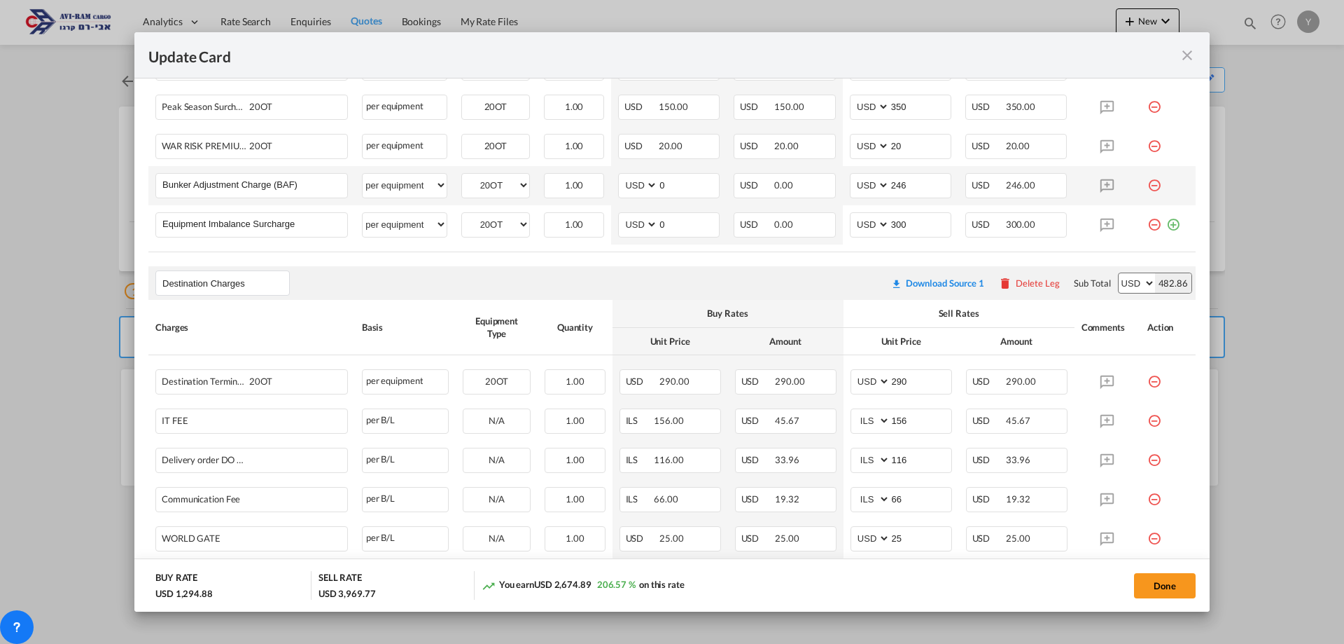
scroll to position [560, 0]
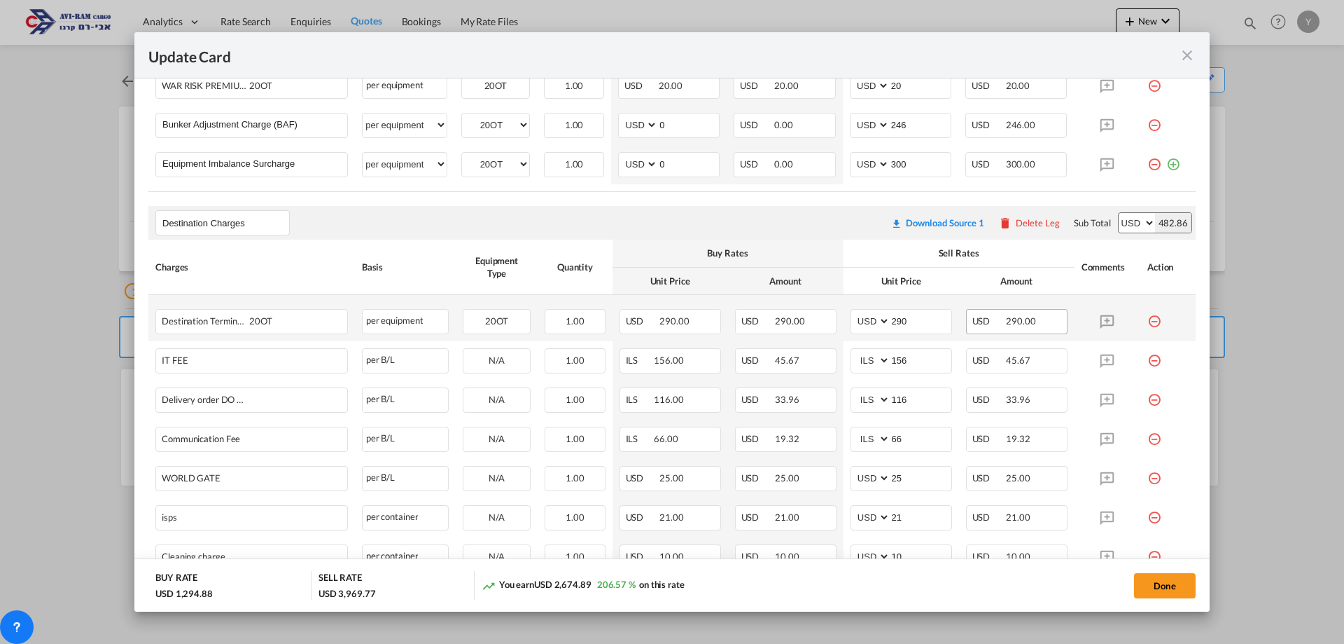
click at [1033, 328] on div "USD 290.00" at bounding box center [1017, 321] width 102 height 25
click at [793, 321] on span "290.00" at bounding box center [789, 320] width 29 height 11
click at [693, 324] on div "USD 290.00" at bounding box center [671, 321] width 102 height 25
click at [660, 323] on span "290.00" at bounding box center [674, 320] width 29 height 11
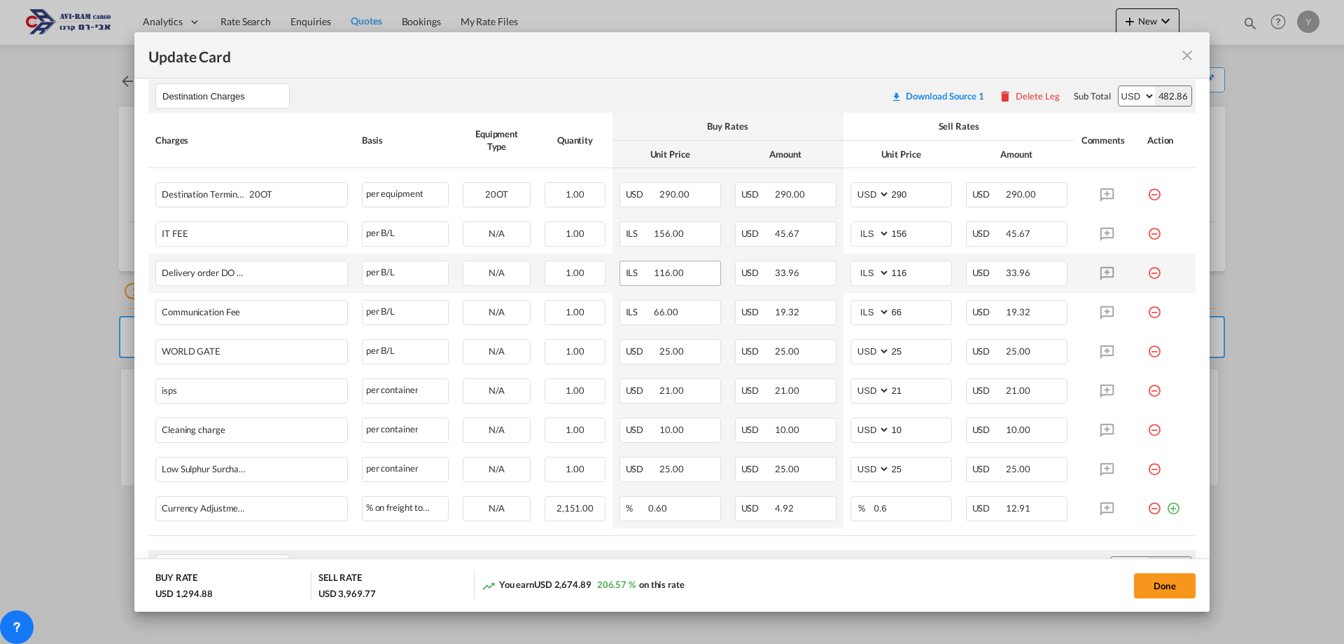
scroll to position [700, 0]
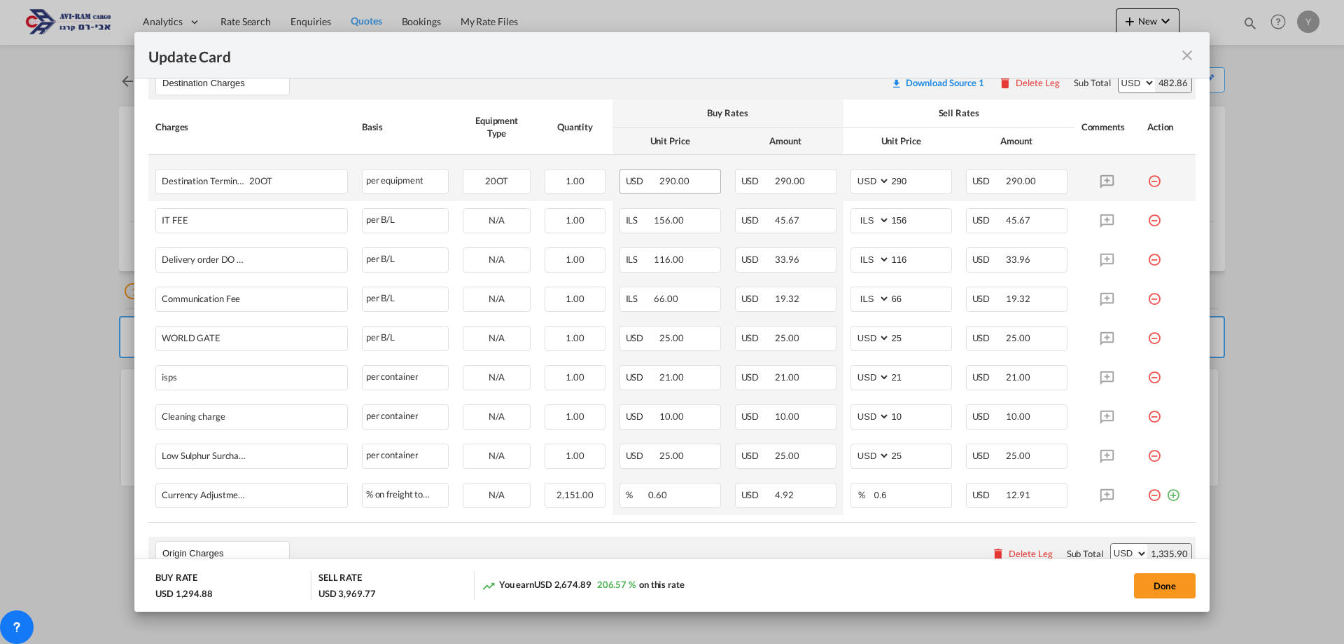
click at [681, 185] on span "290.00" at bounding box center [674, 180] width 29 height 11
click at [782, 186] on span "290.00" at bounding box center [789, 180] width 29 height 11
drag, startPoint x: 886, startPoint y: 183, endPoint x: 900, endPoint y: 179, distance: 14.8
click at [900, 179] on input "290" at bounding box center [921, 179] width 61 height 21
type input "310"
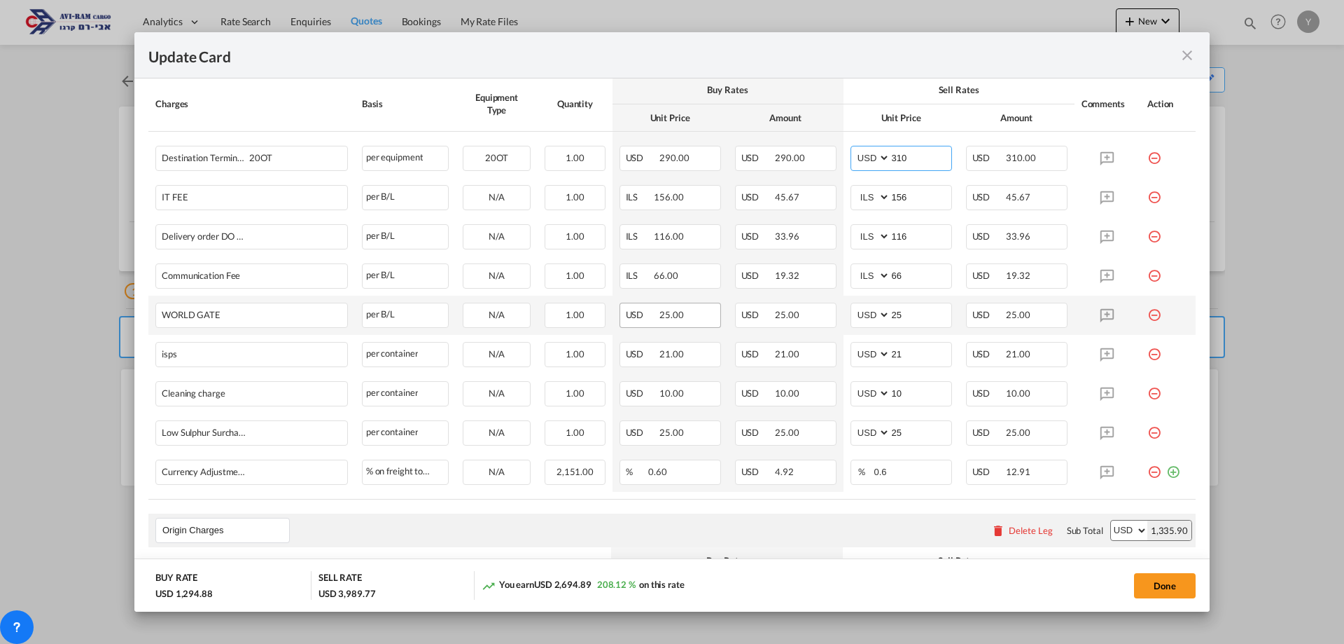
scroll to position [630, 0]
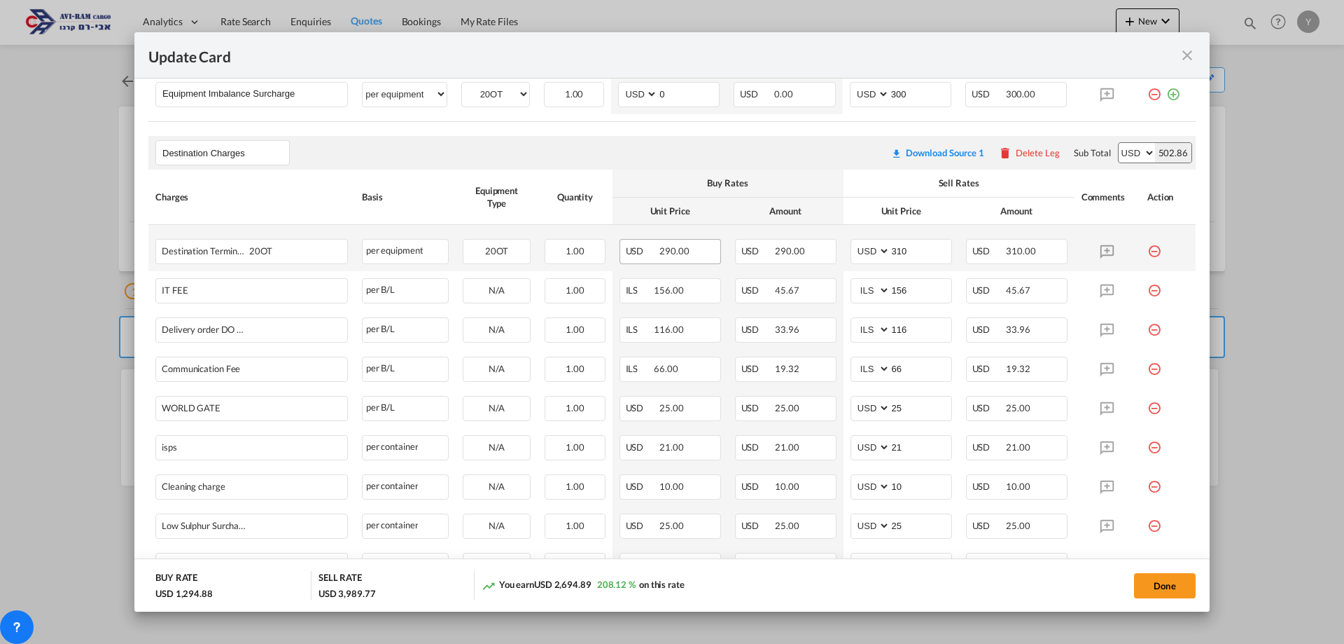
click at [673, 251] on span "290.00" at bounding box center [674, 250] width 29 height 11
click at [703, 201] on th "Unit Price" at bounding box center [671, 210] width 116 height 27
click at [1171, 580] on button "Done" at bounding box center [1165, 585] width 62 height 25
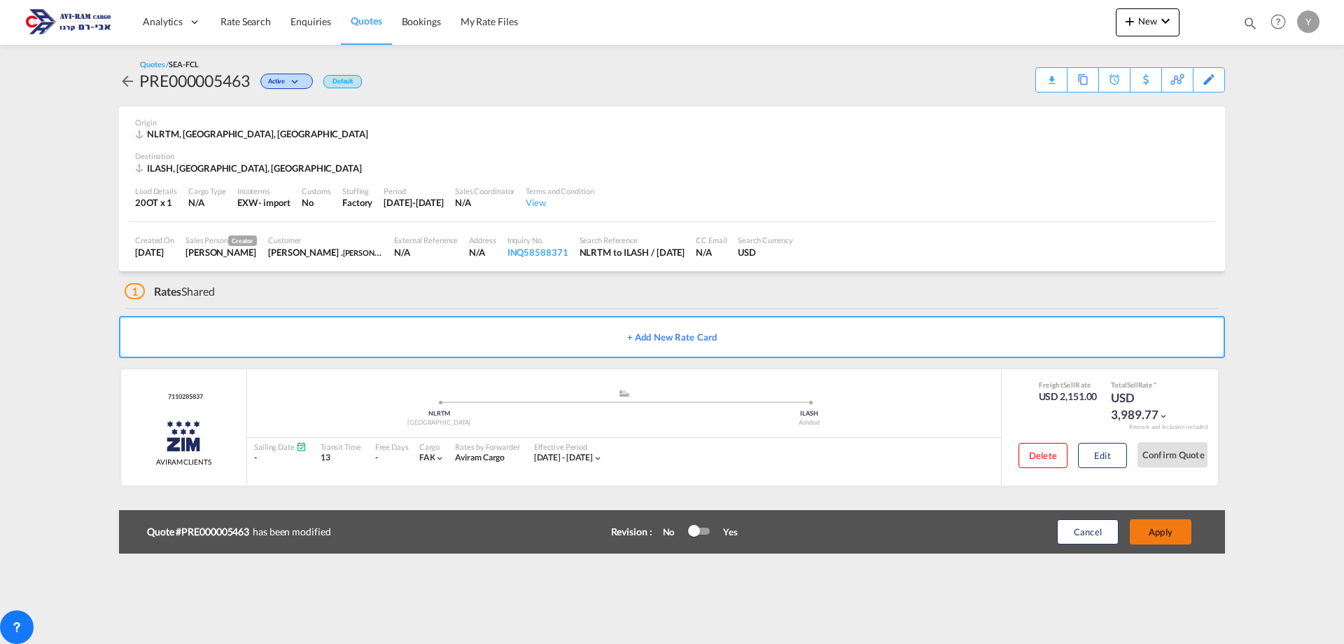
click at [1164, 533] on button "Apply" at bounding box center [1161, 531] width 62 height 25
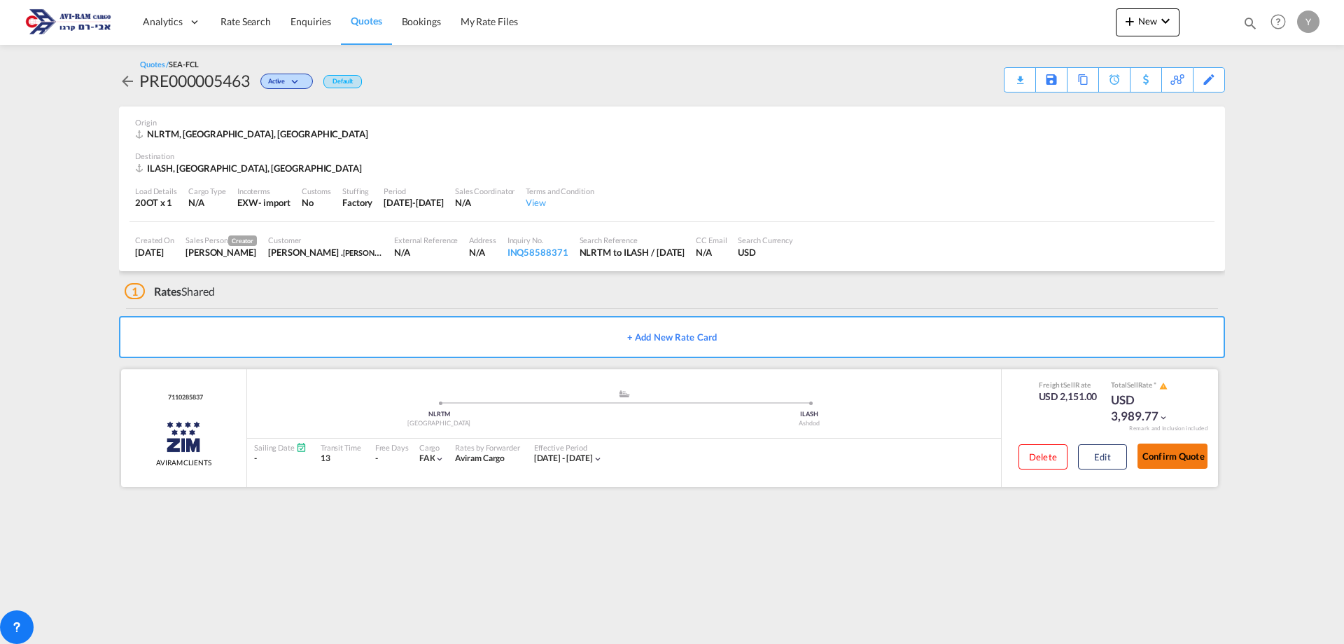
click at [1163, 459] on button "Confirm Quote" at bounding box center [1173, 455] width 70 height 25
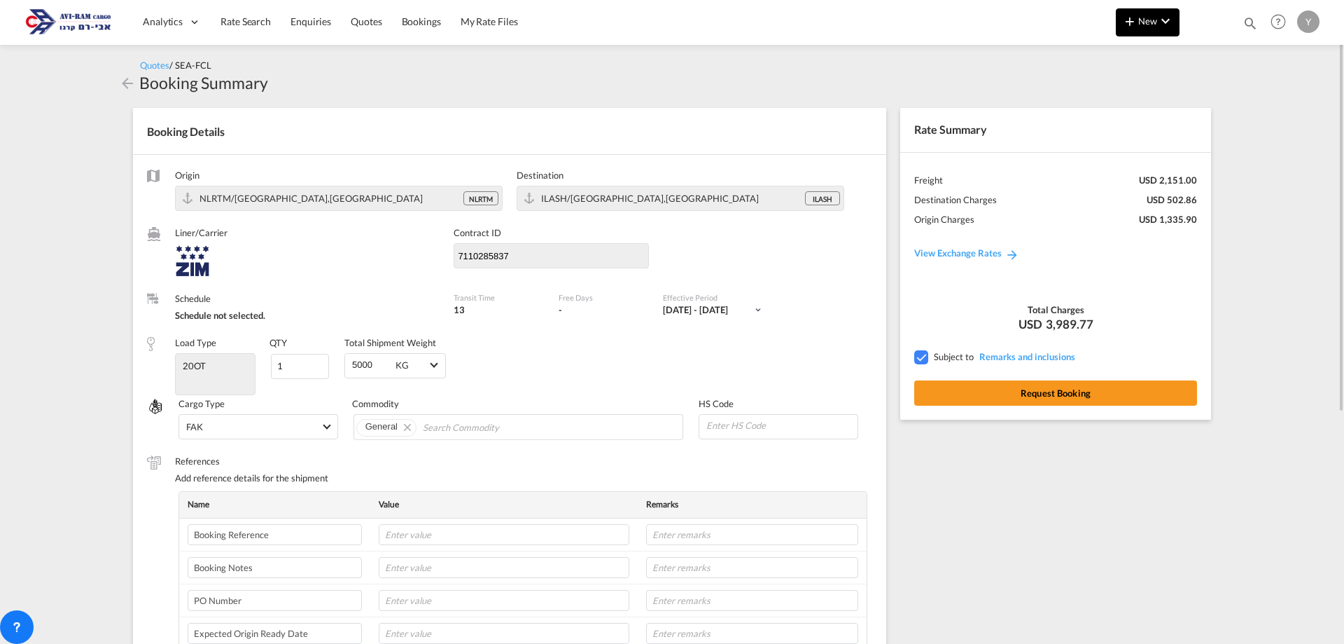
click at [1143, 26] on span "New" at bounding box center [1148, 20] width 53 height 11
click at [1143, 26] on md-backdrop at bounding box center [672, 322] width 1344 height 644
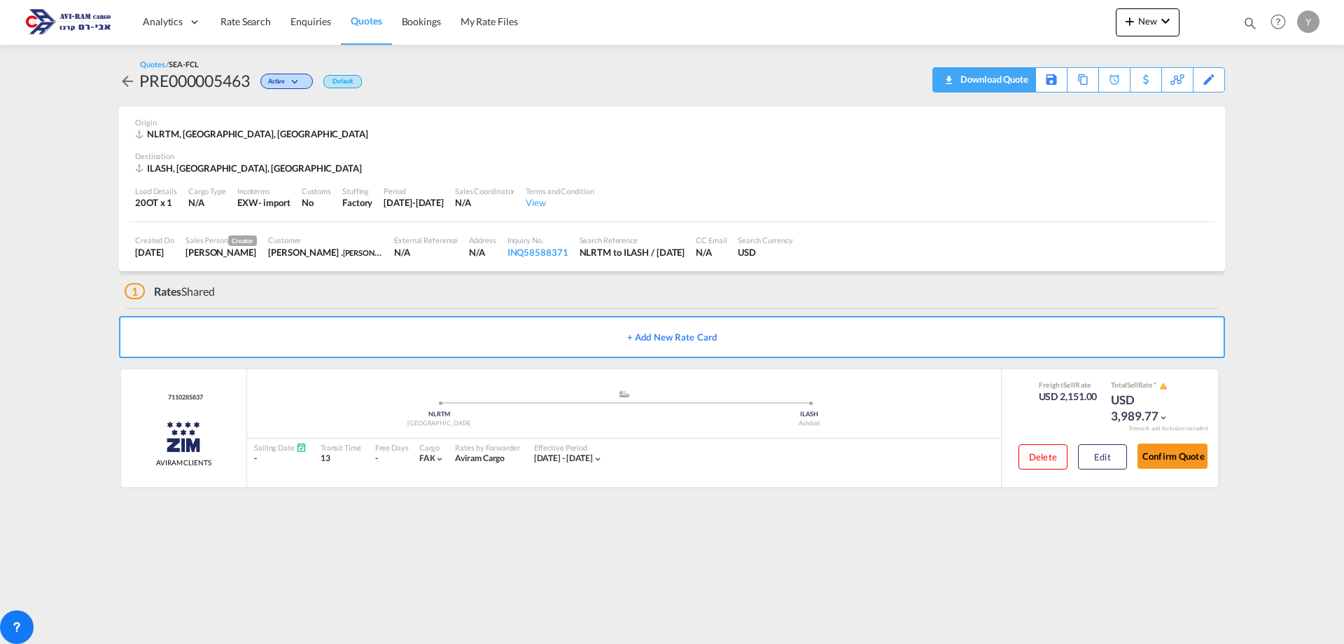
click at [1014, 74] on div "Download Quote" at bounding box center [992, 79] width 71 height 22
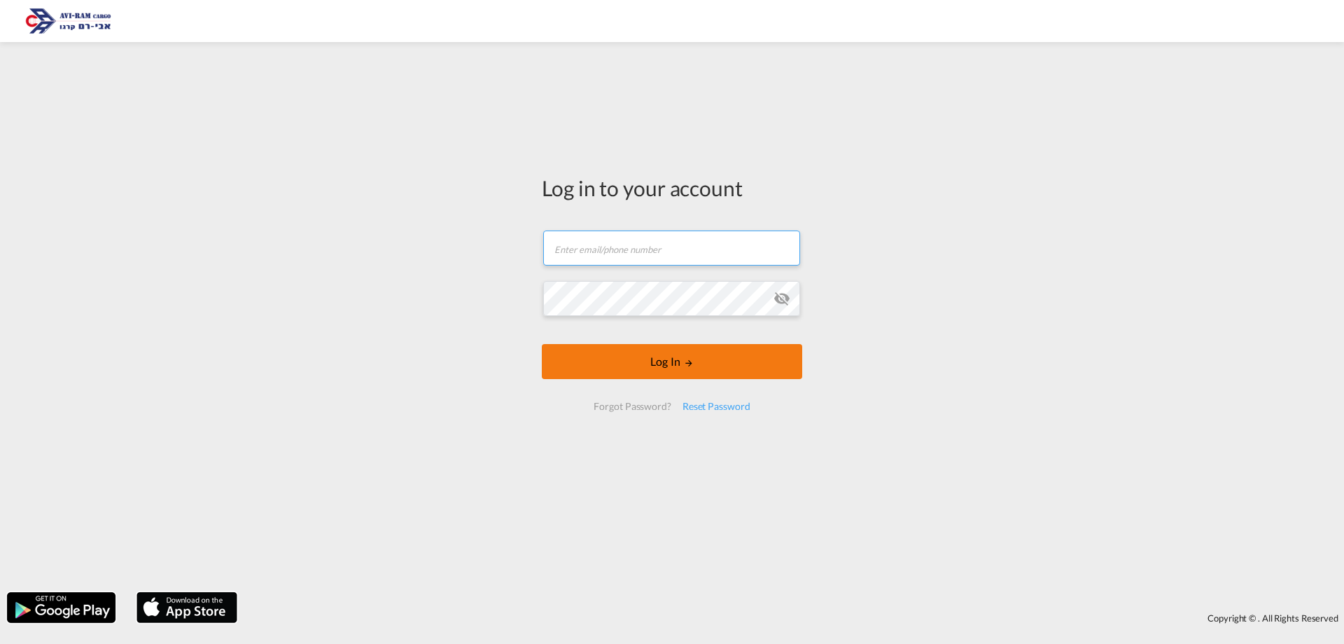
type input "[EMAIL_ADDRESS][DOMAIN_NAME]"
click at [642, 355] on button "Log In" at bounding box center [672, 361] width 260 height 35
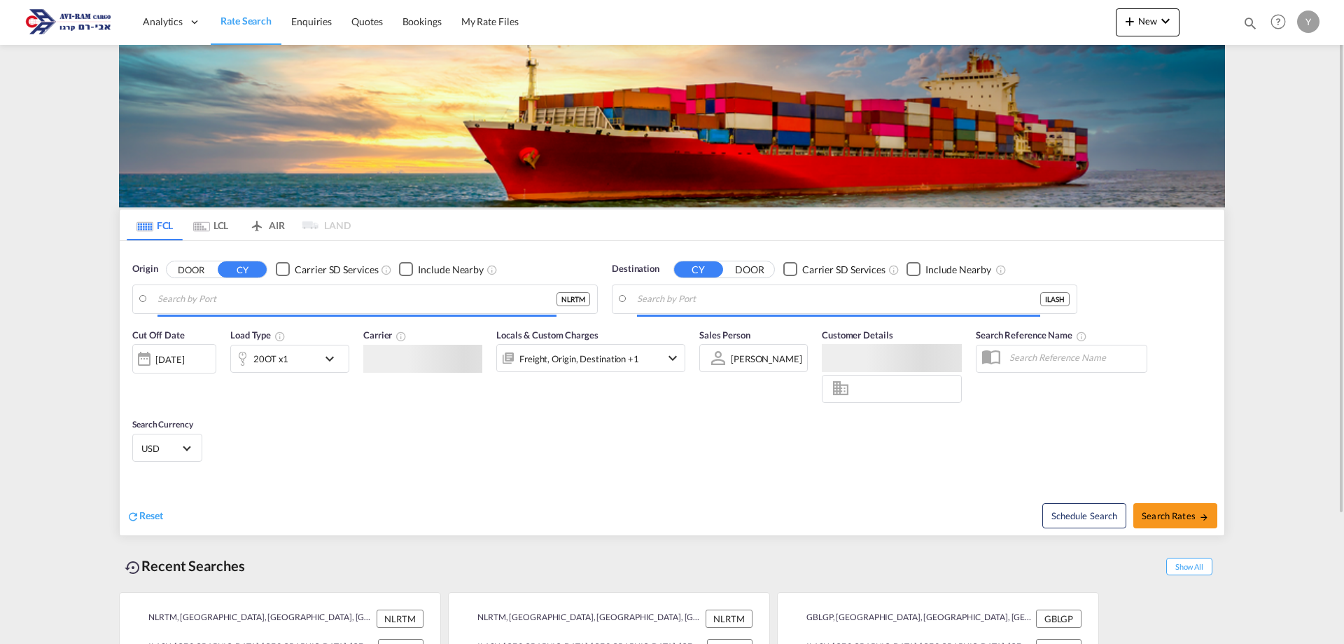
type input "[GEOGRAPHIC_DATA], NLRTM"
type input "Ashdod, ILASH"
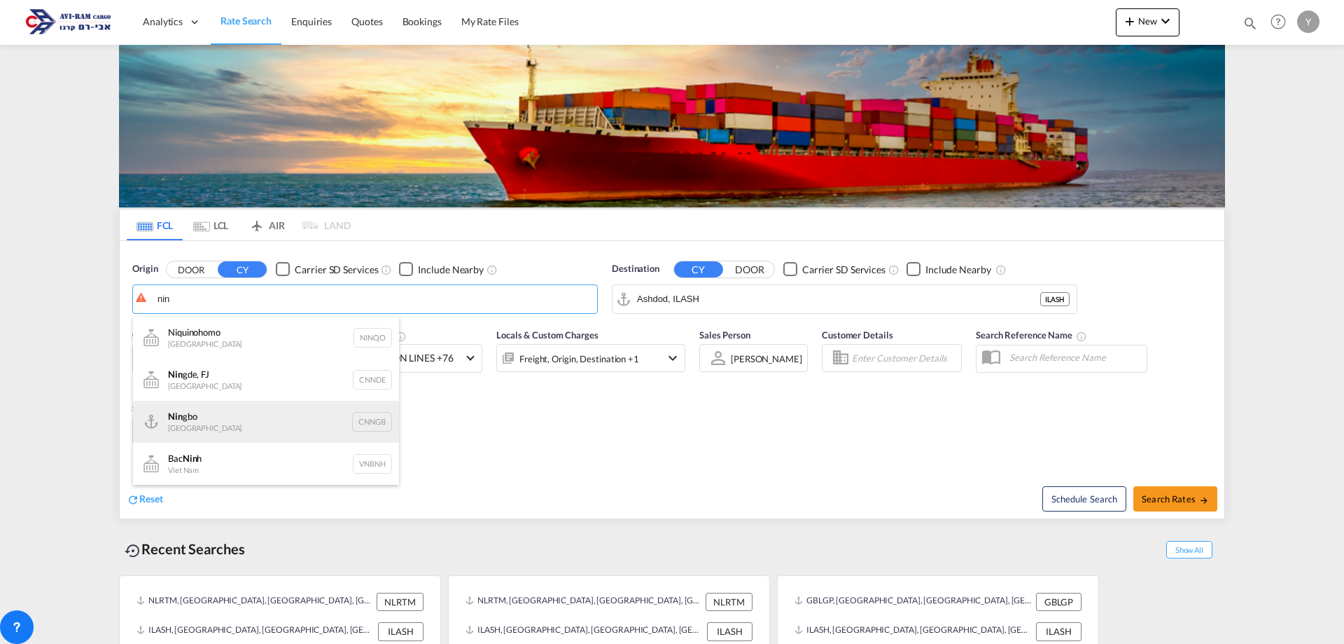
click at [179, 419] on div "Nin gbo China CNNGB" at bounding box center [266, 422] width 266 height 42
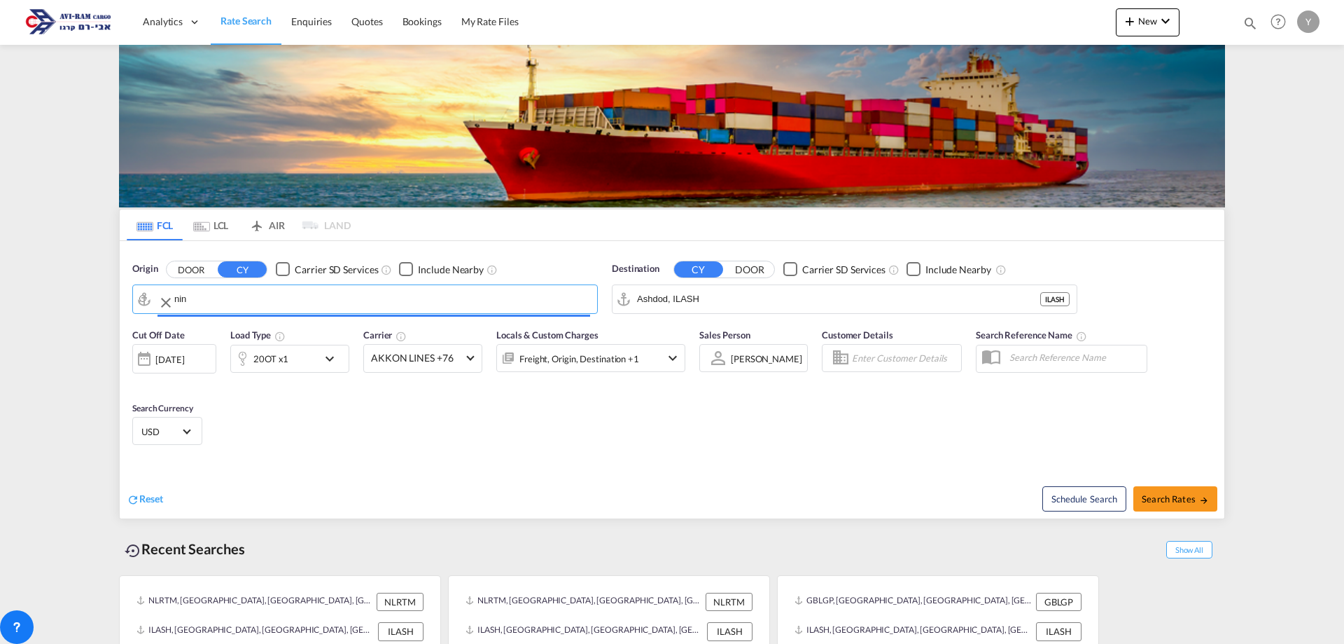
type input "Ningbo, CNNGB"
click at [1201, 496] on md-icon "icon-arrow-right" at bounding box center [1204, 500] width 10 height 10
type input "CNNGB to ILASH / [DATE]"
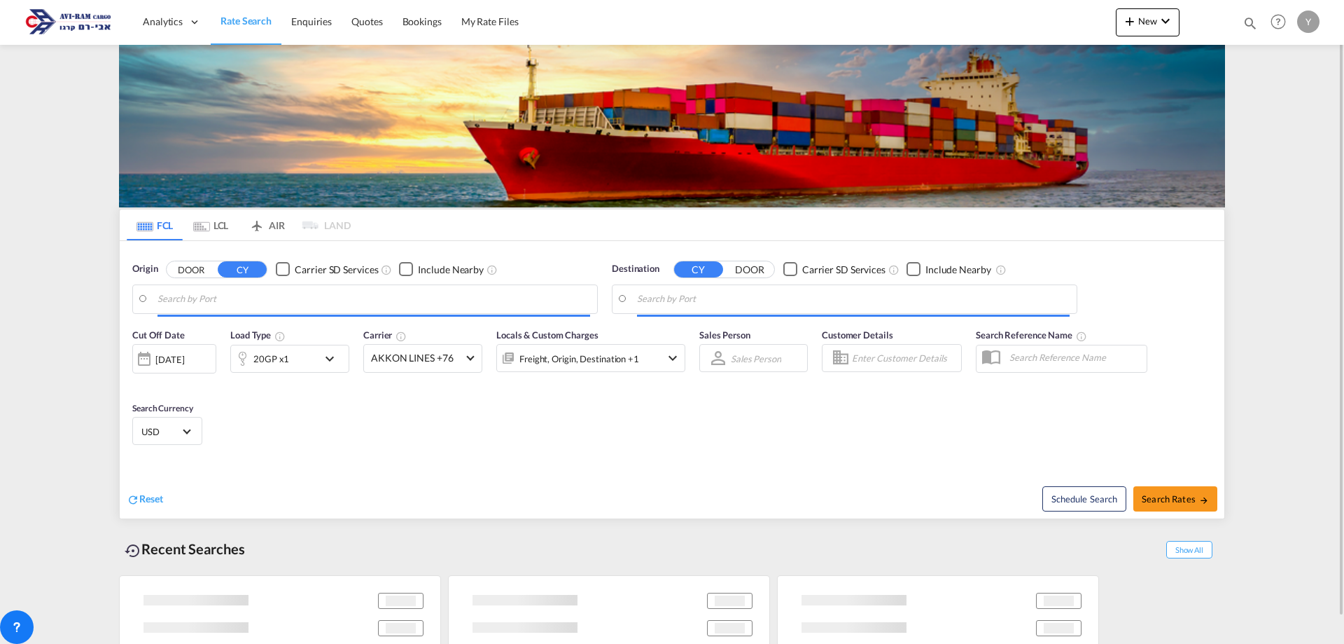
type input "Ningbo, CNNGB"
type input "Ashdod, ILASH"
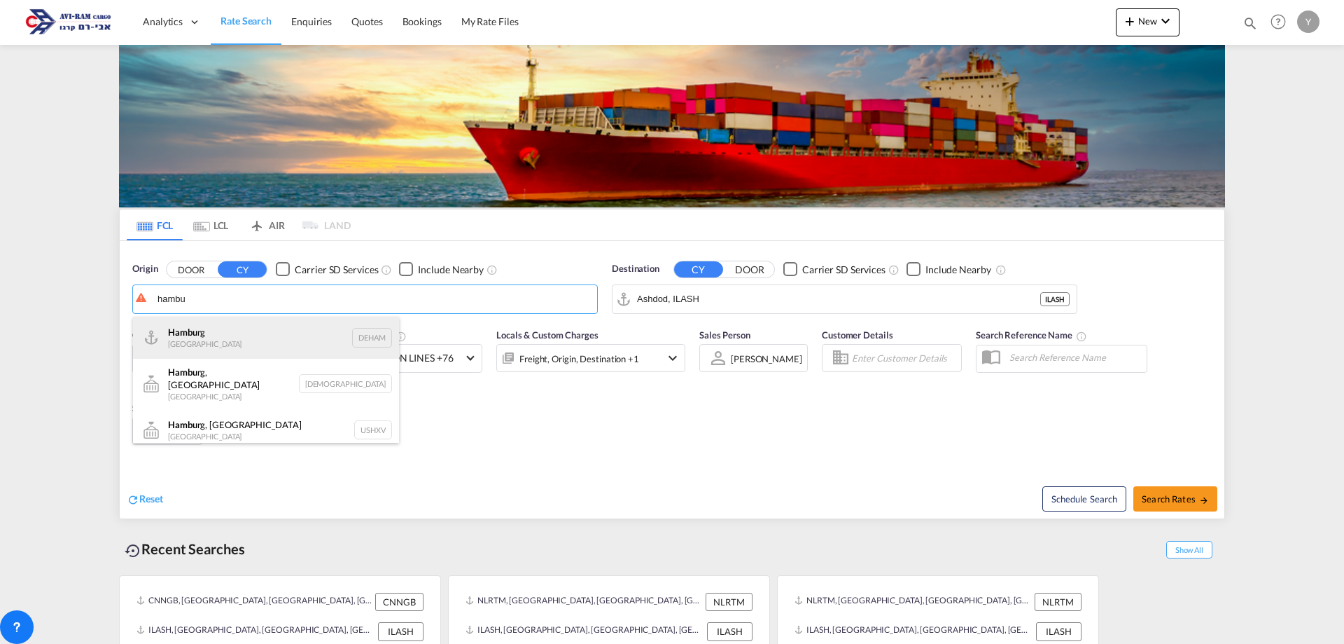
click at [231, 343] on div "Hambu rg [GEOGRAPHIC_DATA] DEHAM" at bounding box center [266, 338] width 266 height 42
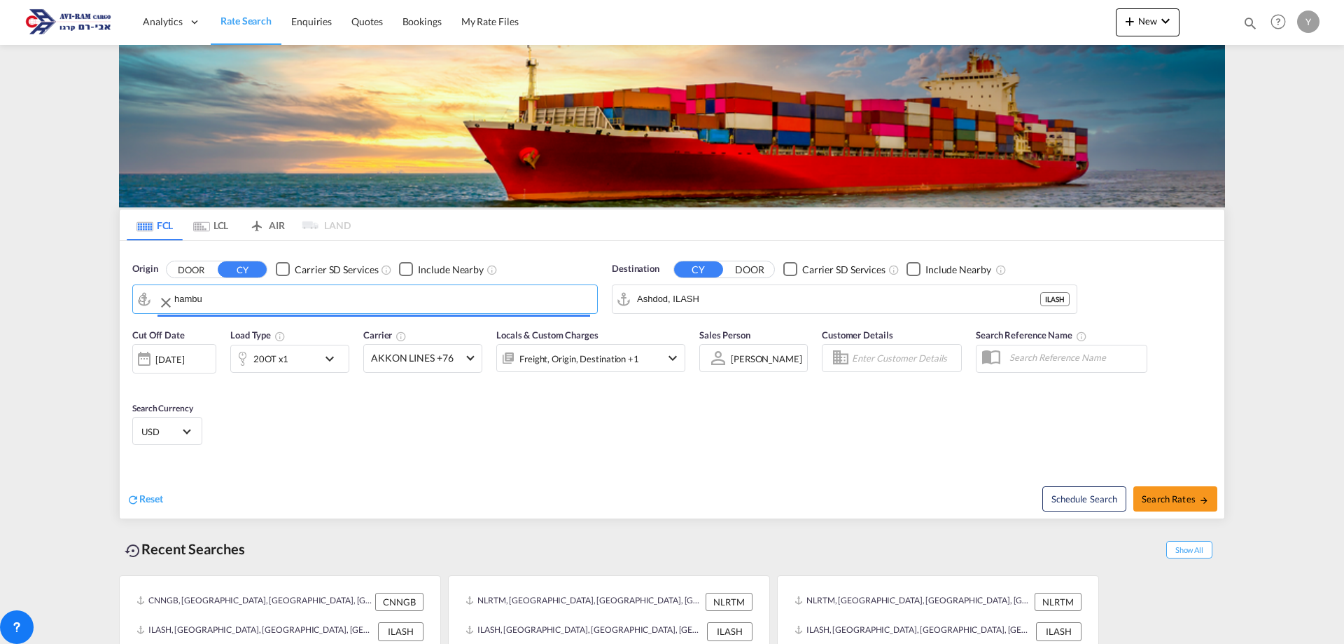
type input "[GEOGRAPHIC_DATA], [GEOGRAPHIC_DATA]"
click at [1150, 487] on button "Search Rates" at bounding box center [1176, 498] width 84 height 25
type input "DEHAM to ILASH / [DATE]"
type input "[GEOGRAPHIC_DATA], [GEOGRAPHIC_DATA]"
type input "Ashdod, ILASH"
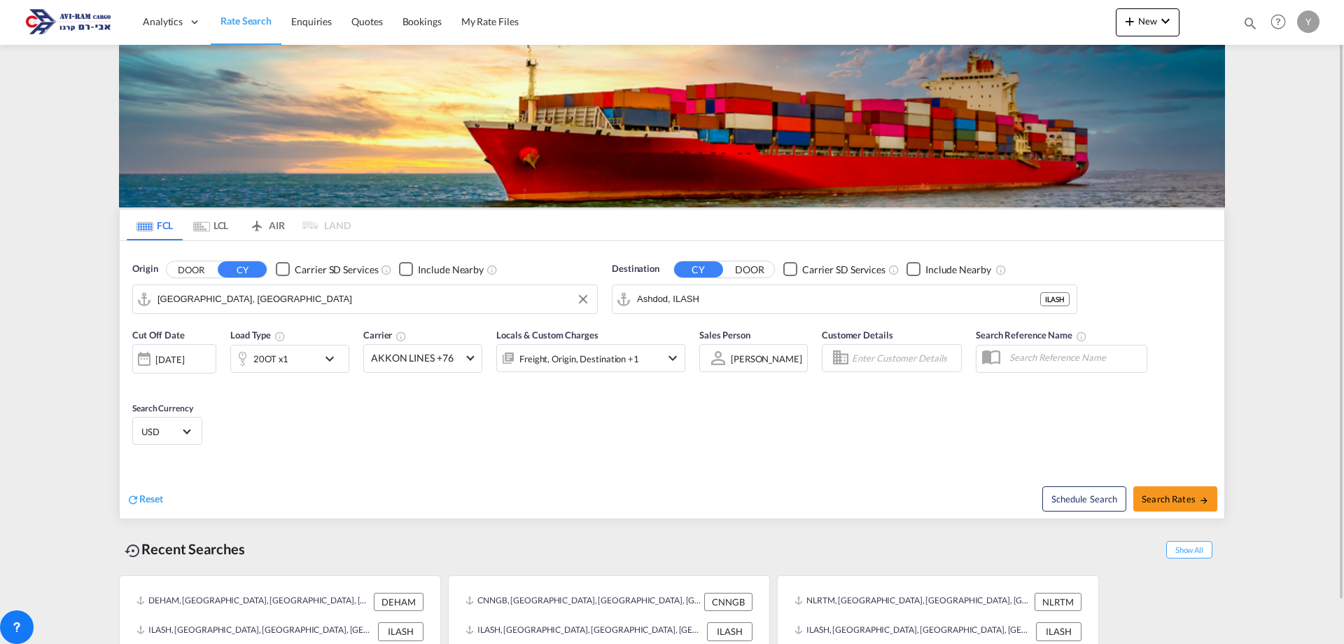
click at [248, 301] on input "[GEOGRAPHIC_DATA], [GEOGRAPHIC_DATA]" at bounding box center [374, 298] width 433 height 21
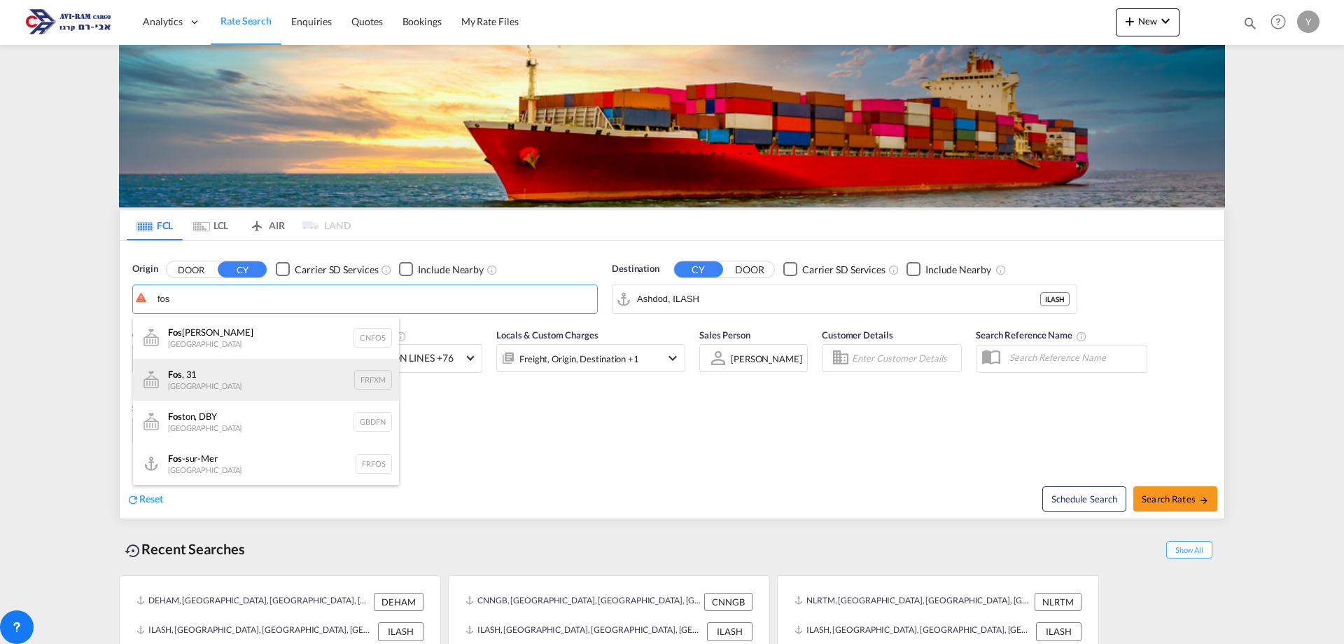
click at [343, 372] on div "Fos , 31 France FRFXM" at bounding box center [266, 380] width 266 height 42
type input "Fos, 31, FRFXM"
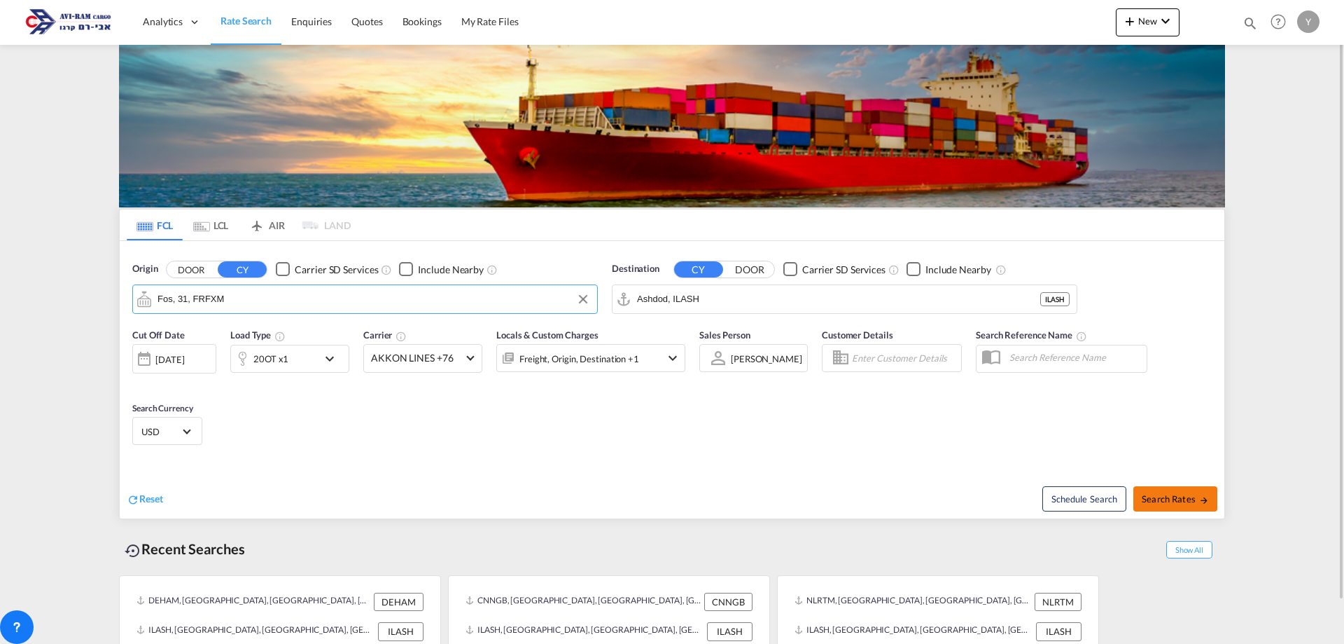
click at [1207, 501] on md-icon "icon-arrow-right" at bounding box center [1204, 500] width 10 height 10
type input "FRFXM to ILASH / [DATE]"
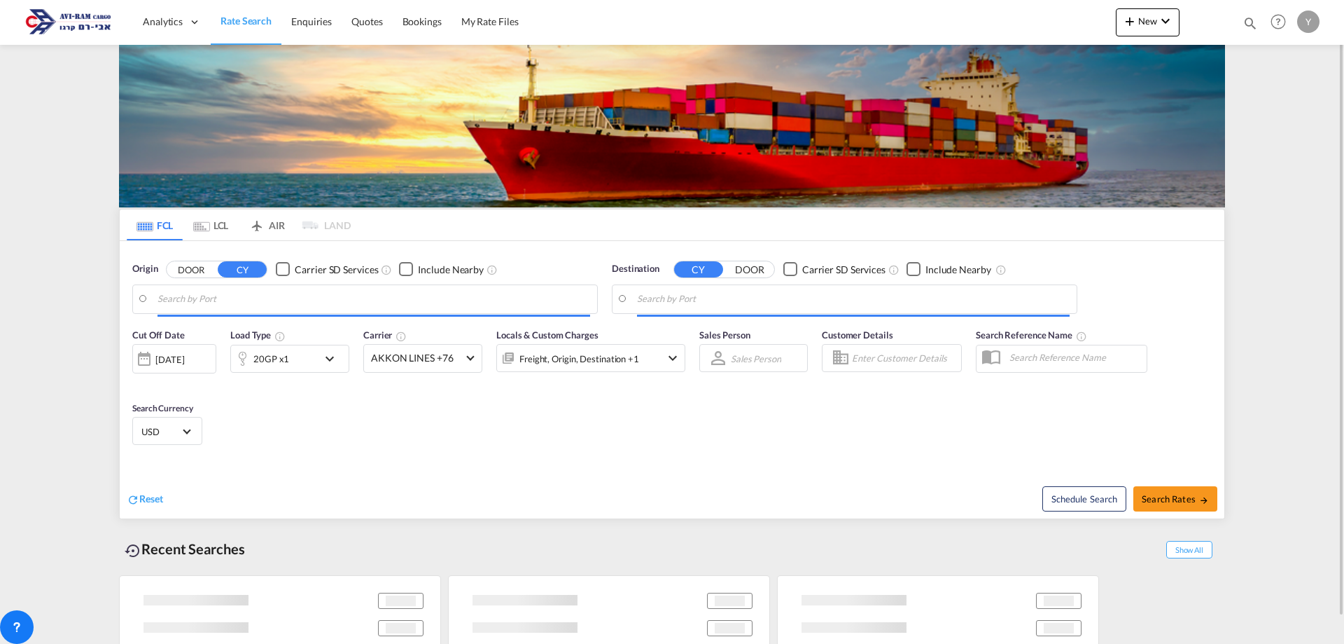
type input "Fos, 31, FRFXM"
type input "Ashdod, ILASH"
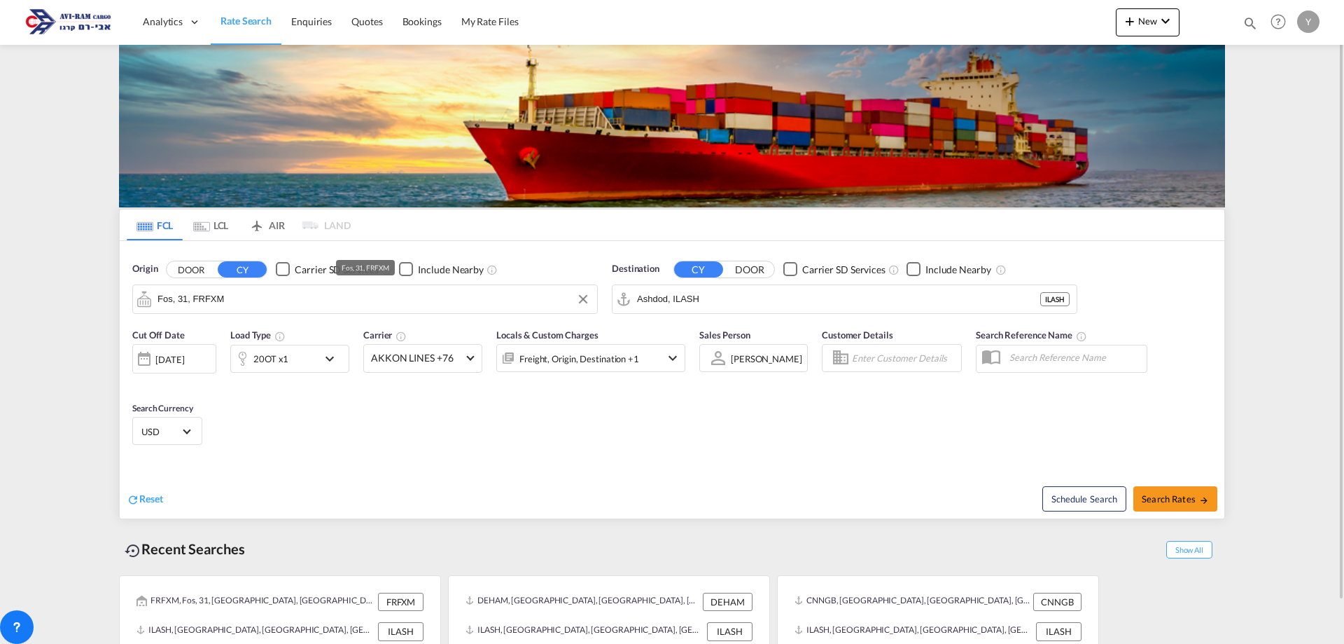
click at [249, 303] on input "Fos, 31, FRFXM" at bounding box center [374, 298] width 433 height 21
click at [285, 271] on div "Checkbox No Ink" at bounding box center [283, 269] width 14 height 14
click at [289, 273] on div "Checkbox No Ink" at bounding box center [283, 269] width 14 height 14
click at [254, 295] on input "Fos, 31, FRFXM" at bounding box center [374, 298] width 433 height 21
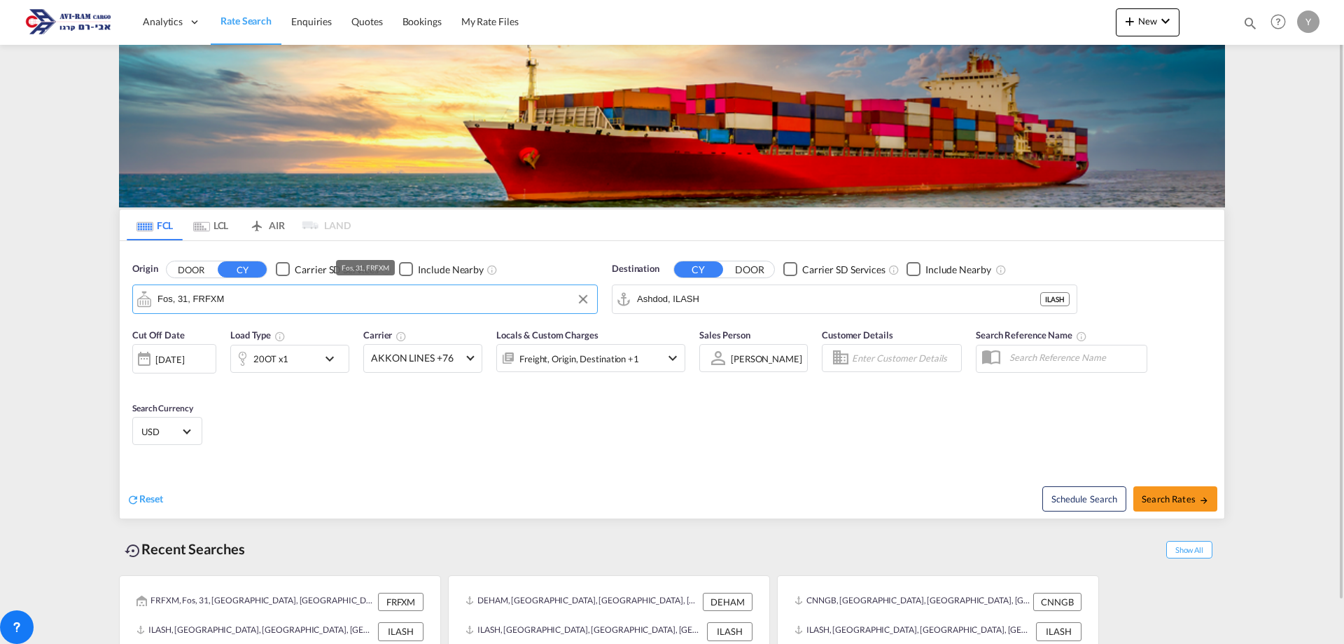
click at [254, 295] on input "Fos, 31, FRFXM" at bounding box center [374, 298] width 433 height 21
drag, startPoint x: 254, startPoint y: 295, endPoint x: 102, endPoint y: 290, distance: 152.1
click at [102, 290] on md-content "Analytics Dashboard Rate Search Enquiries Quotes Bookings" at bounding box center [672, 322] width 1344 height 644
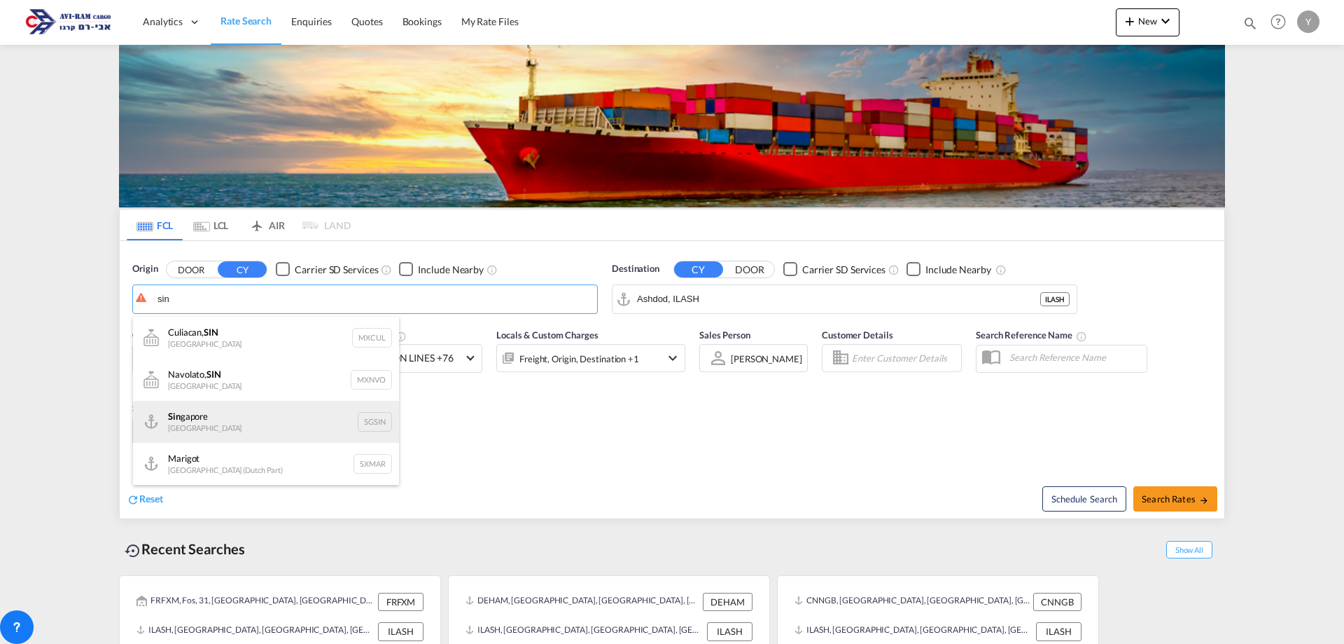
click at [197, 431] on div "Sin gapore Singapore SGSIN" at bounding box center [266, 422] width 266 height 42
type input "[GEOGRAPHIC_DATA], SGSIN"
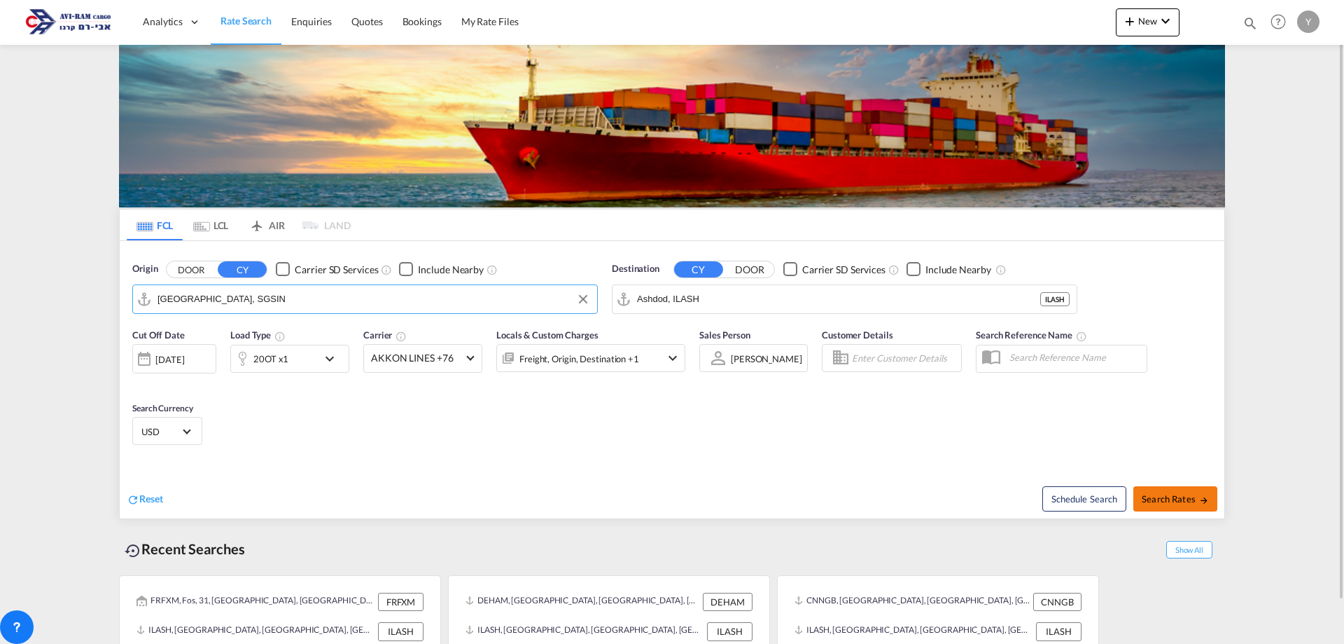
click at [1185, 506] on button "Search Rates" at bounding box center [1176, 498] width 84 height 25
type input "SGSIN to ILASH / [DATE]"
